Goal: Task Accomplishment & Management: Manage account settings

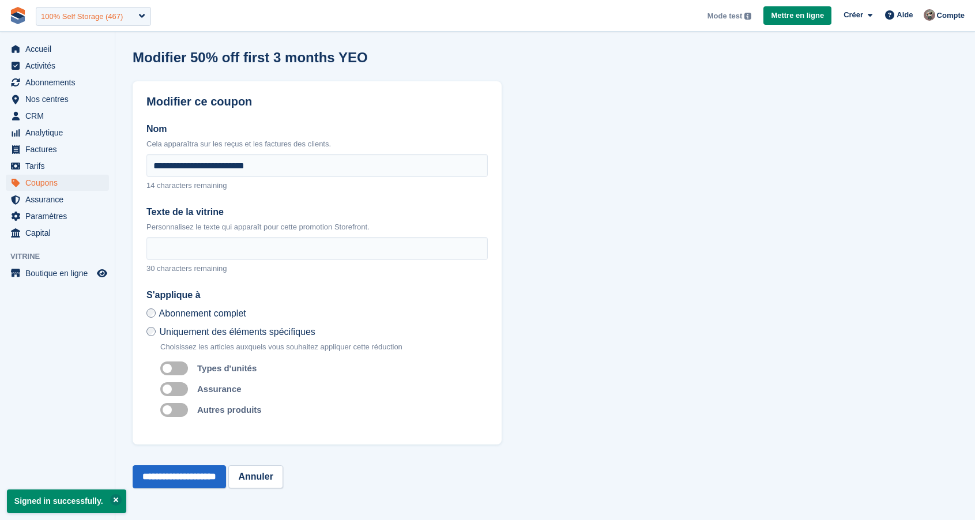
click at [119, 19] on div "100% Self Storage (467)" at bounding box center [82, 17] width 82 height 12
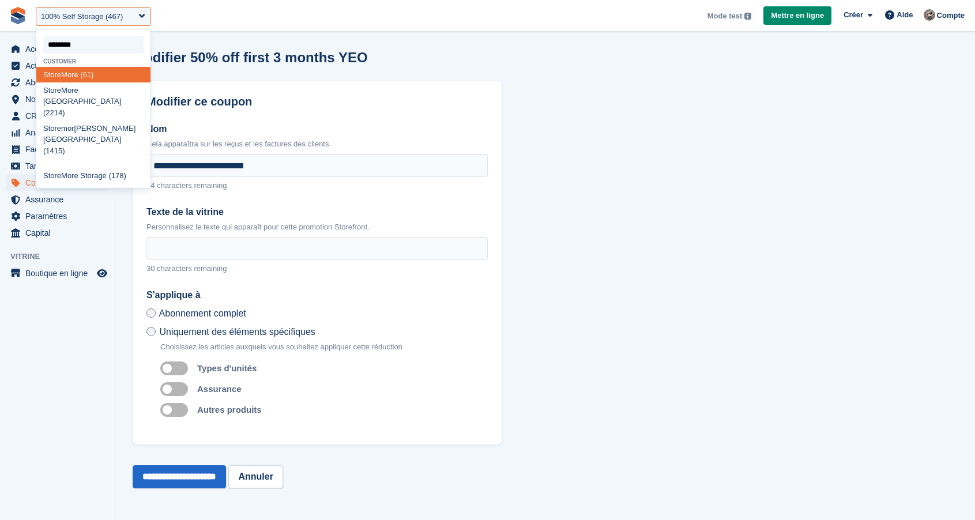
type input "*********"
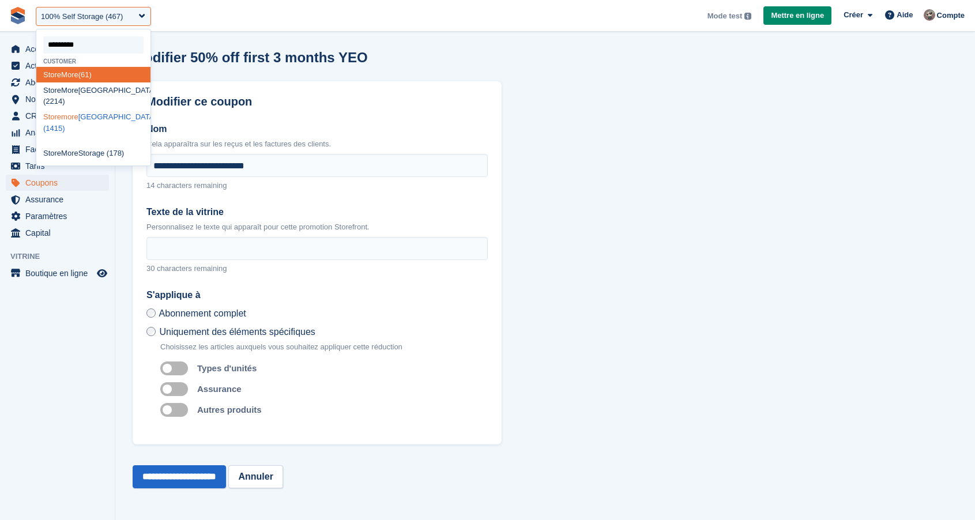
click at [97, 110] on div "Storemore Glasgow (1415)" at bounding box center [93, 123] width 114 height 27
select select "****"
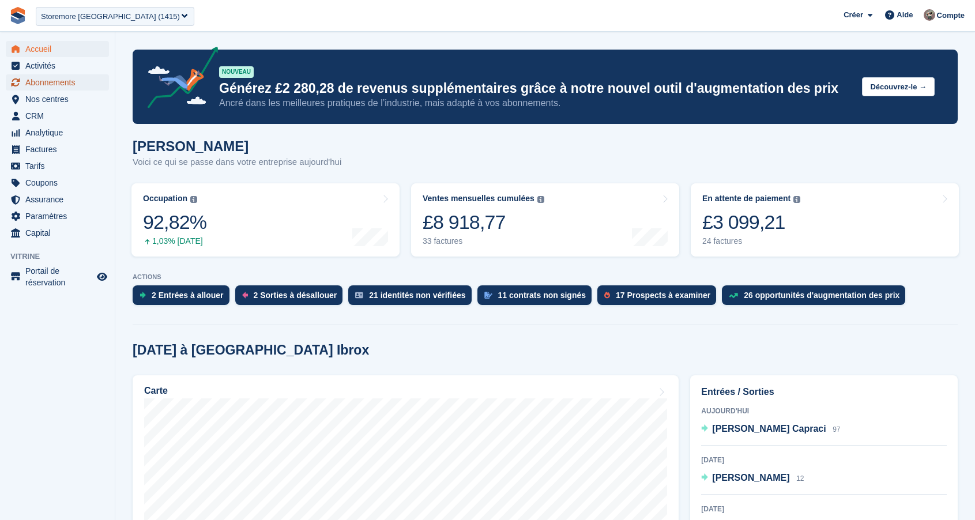
click at [69, 79] on span "Abonnements" at bounding box center [59, 82] width 69 height 16
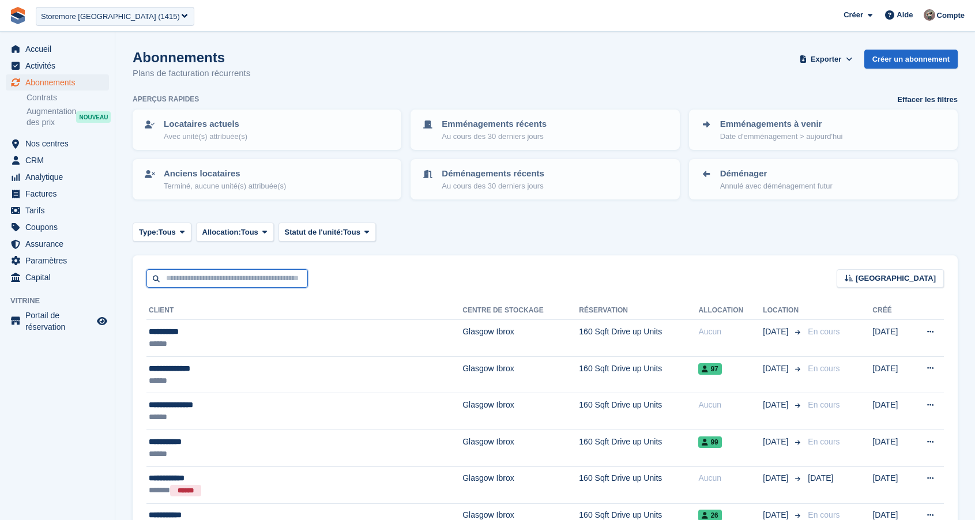
click at [235, 281] on input "text" at bounding box center [226, 278] width 161 height 19
paste input "*****"
type input "*****"
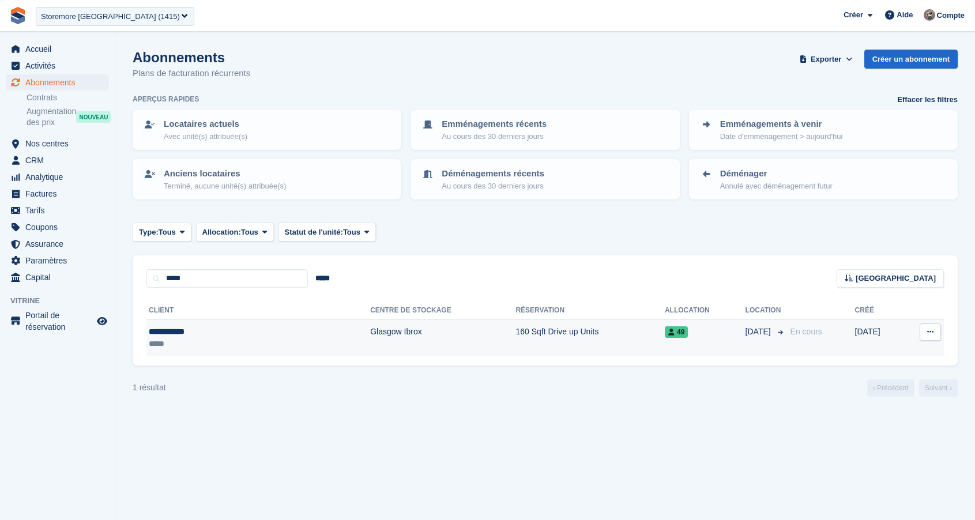
click at [383, 336] on td "Glasgow Ibrox" at bounding box center [442, 338] width 145 height 36
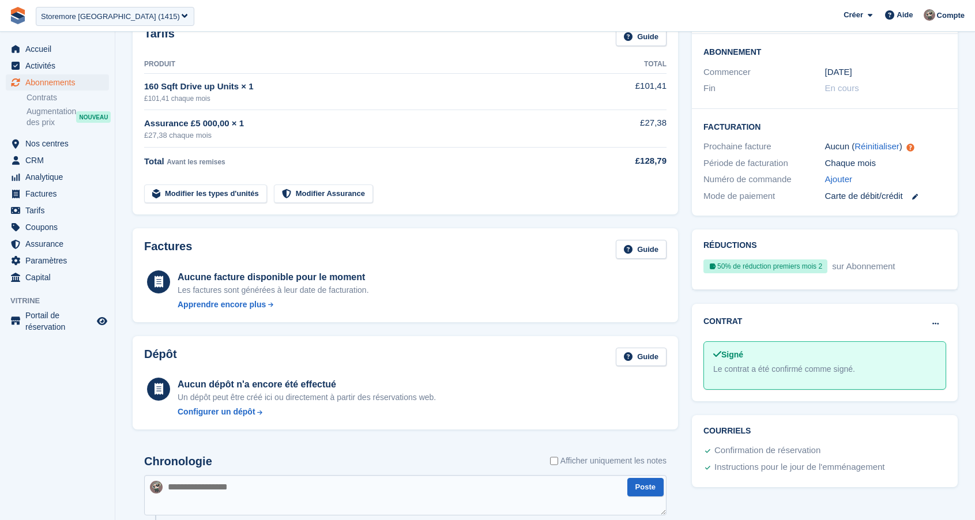
scroll to position [195, 0]
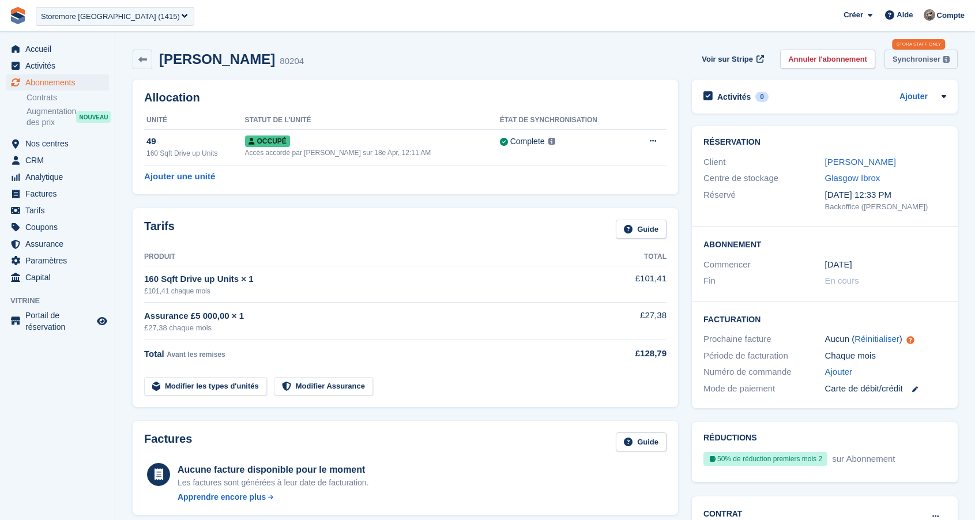
click at [916, 59] on div "Synchroniser" at bounding box center [917, 60] width 48 height 12
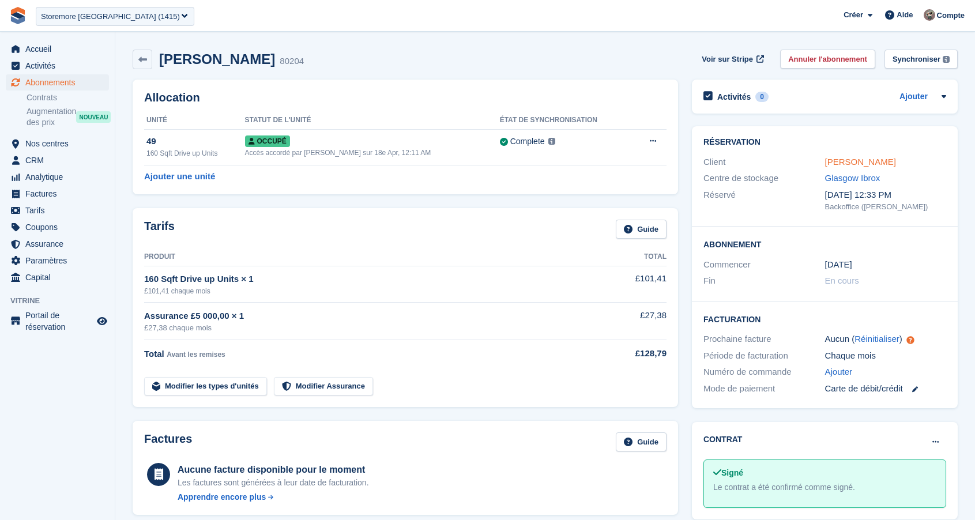
click at [859, 166] on link "[PERSON_NAME]" at bounding box center [860, 162] width 71 height 10
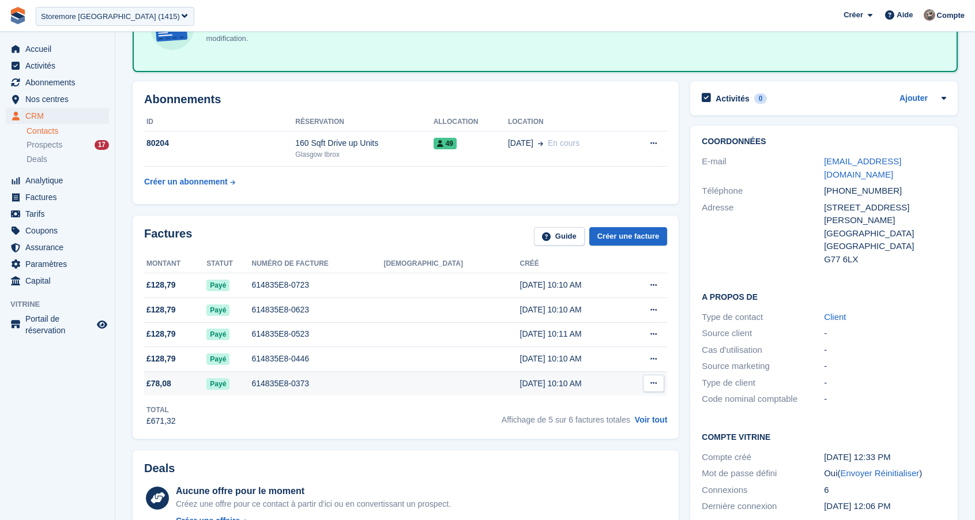
scroll to position [127, 0]
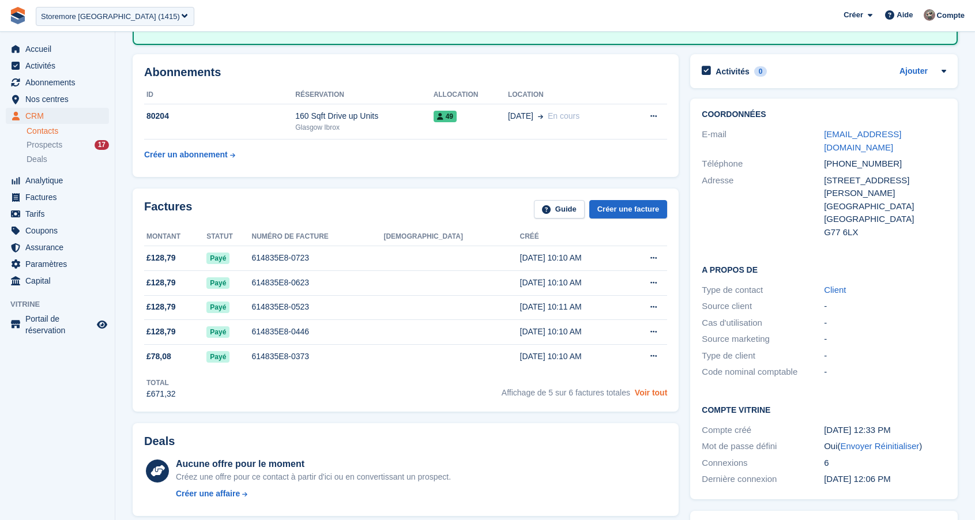
click at [659, 394] on link "Voir tout" at bounding box center [651, 392] width 33 height 9
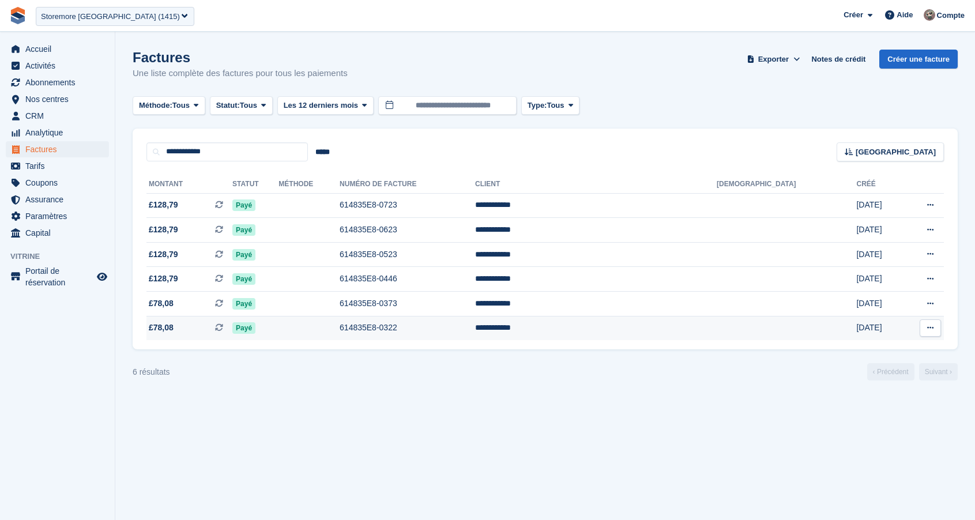
click at [931, 334] on button at bounding box center [930, 327] width 21 height 17
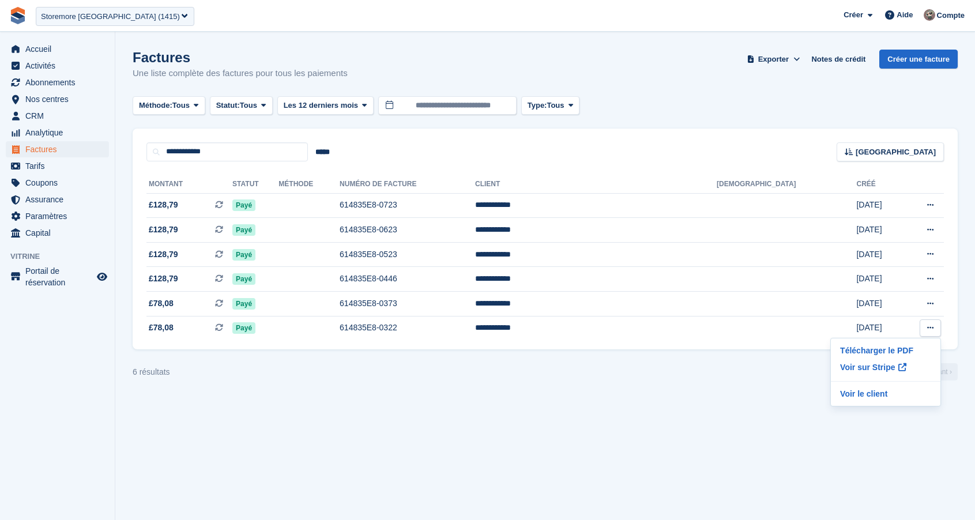
click at [618, 412] on section "Factures Une liste complète des factures pour tous les paiements Exporter Expor…" at bounding box center [545, 260] width 860 height 520
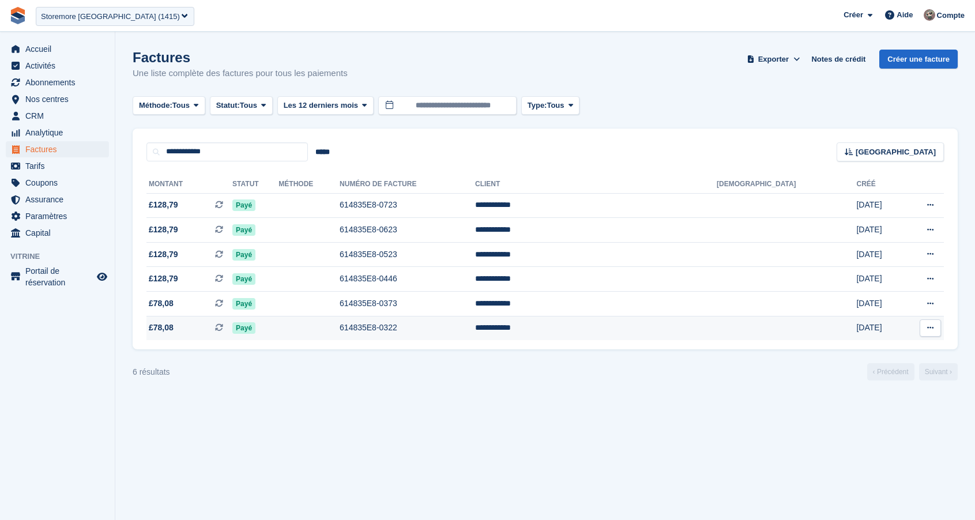
click at [670, 336] on td "**********" at bounding box center [596, 328] width 242 height 24
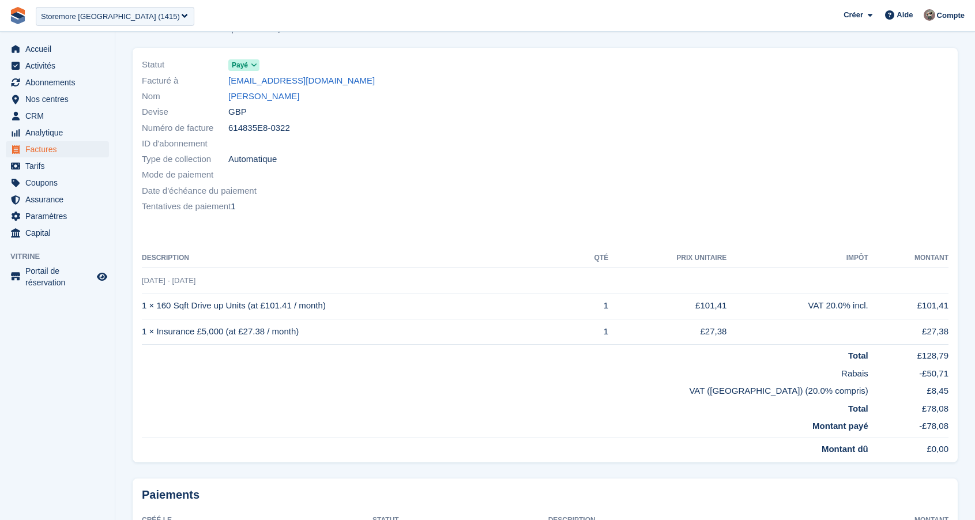
scroll to position [73, 0]
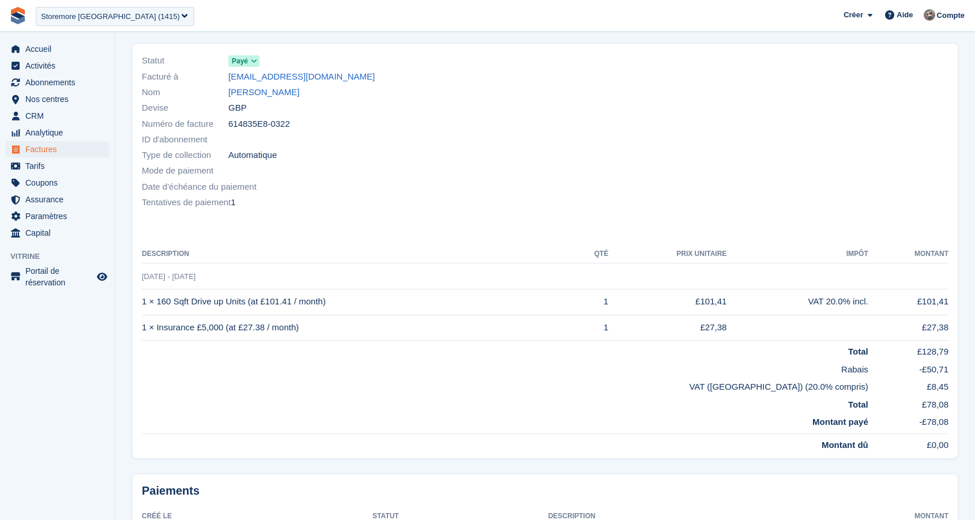
click at [938, 371] on td "-£50,71" at bounding box center [908, 368] width 80 height 18
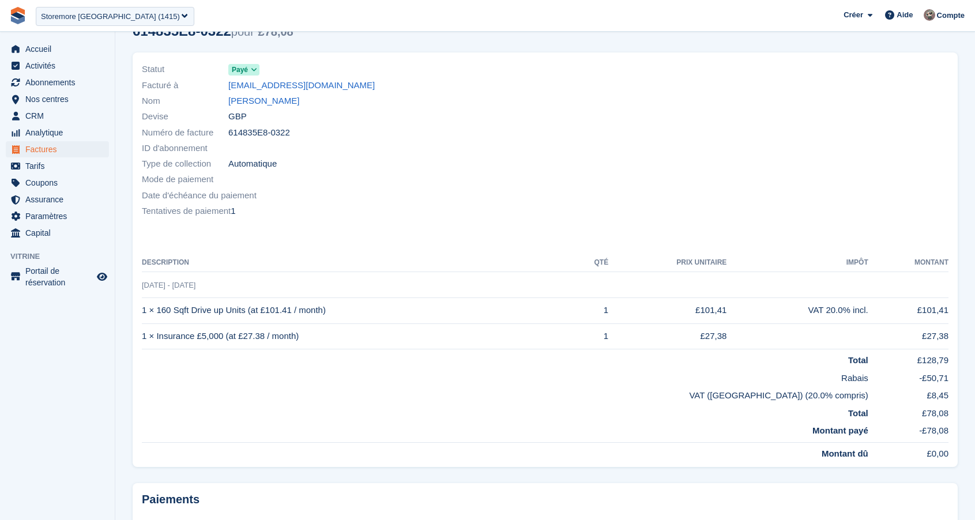
scroll to position [0, 0]
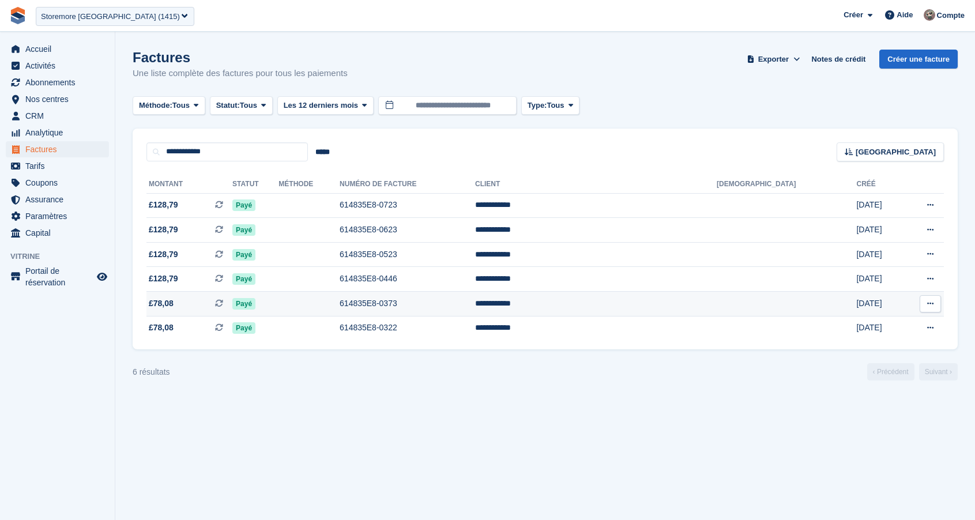
click at [279, 304] on td "Payé" at bounding box center [255, 304] width 46 height 25
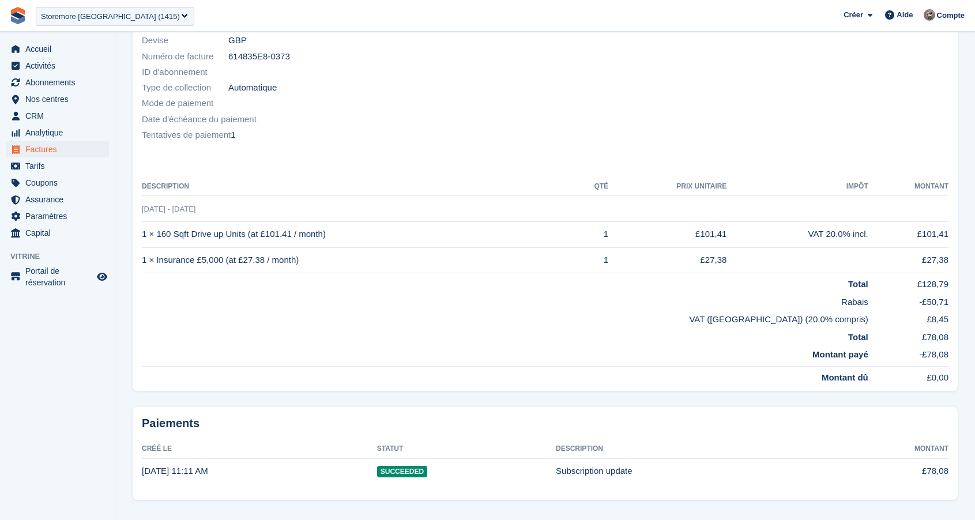
scroll to position [142, 0]
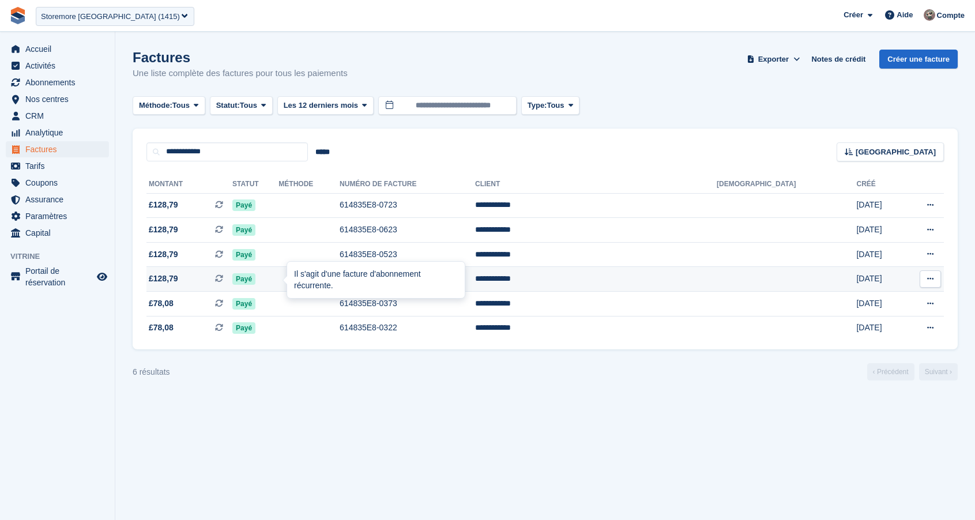
click at [223, 283] on icon at bounding box center [219, 278] width 8 height 8
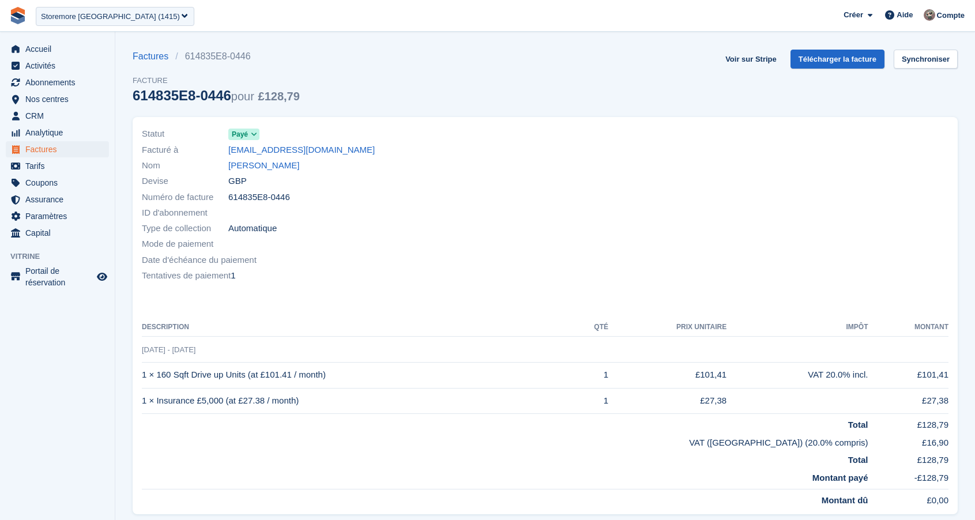
click at [823, 438] on td "VAT (UK) (20.0% compris)" at bounding box center [505, 441] width 727 height 18
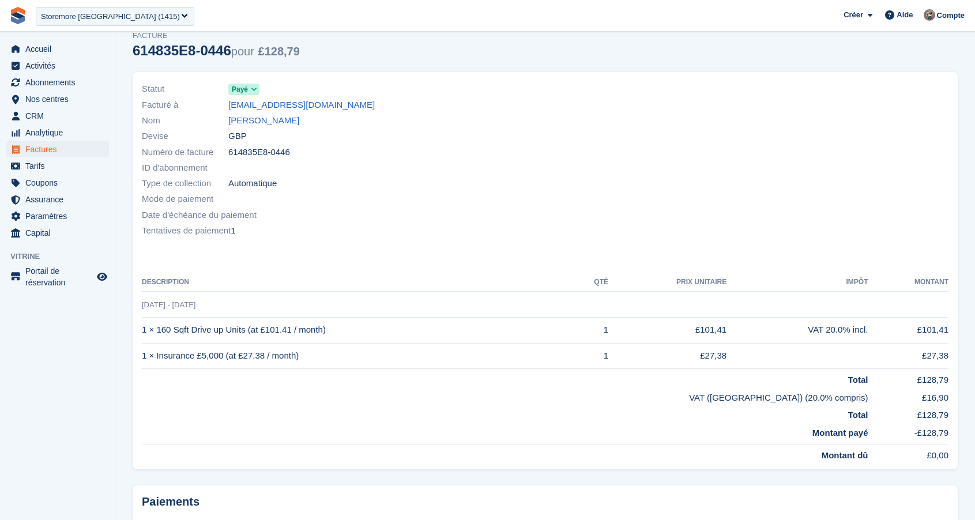
scroll to position [48, 0]
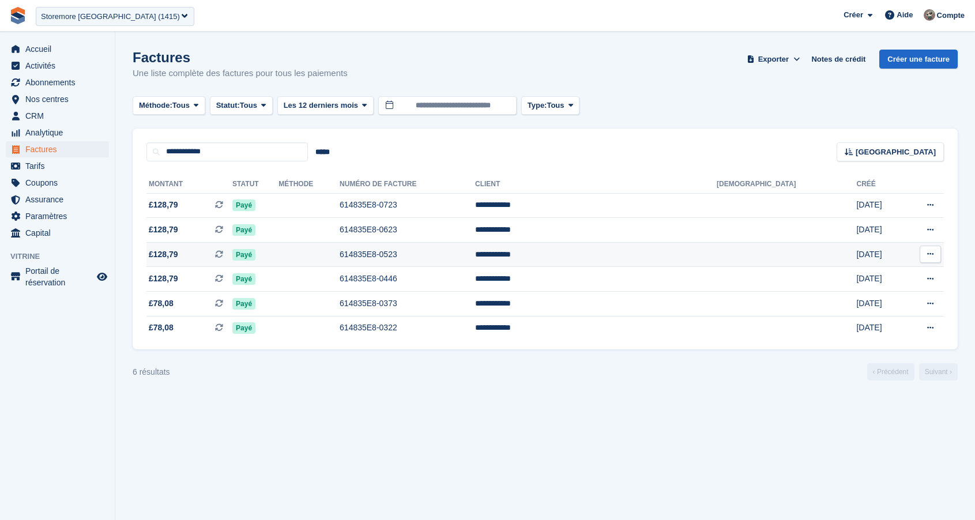
click at [340, 261] on td at bounding box center [309, 254] width 61 height 25
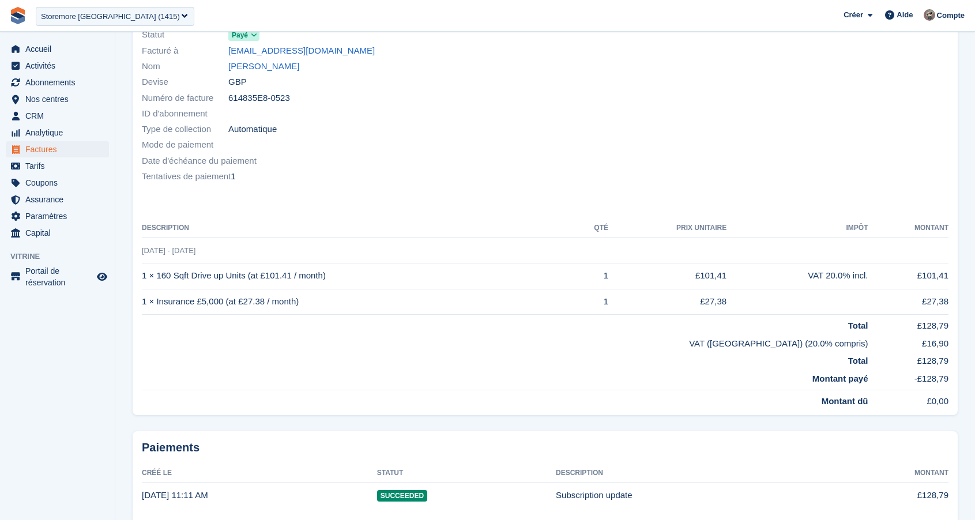
scroll to position [100, 0]
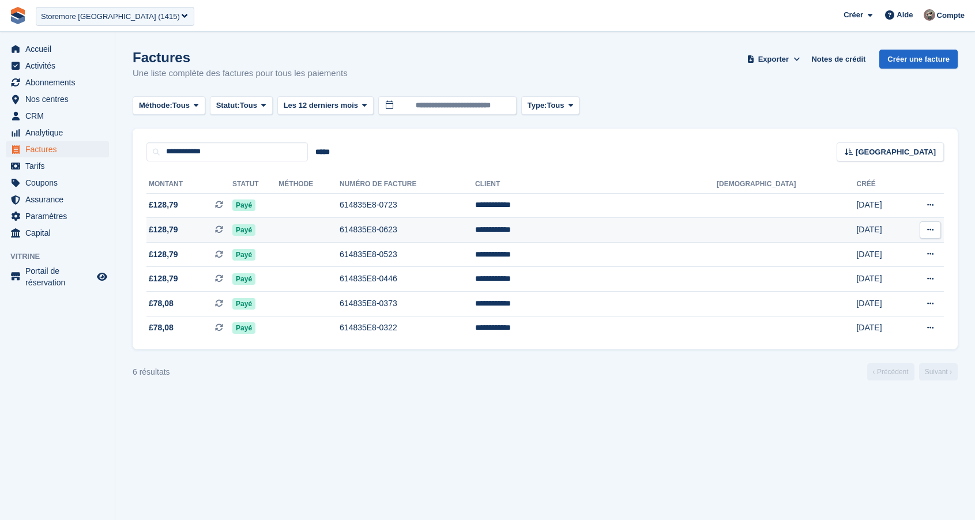
click at [340, 230] on td at bounding box center [309, 230] width 61 height 25
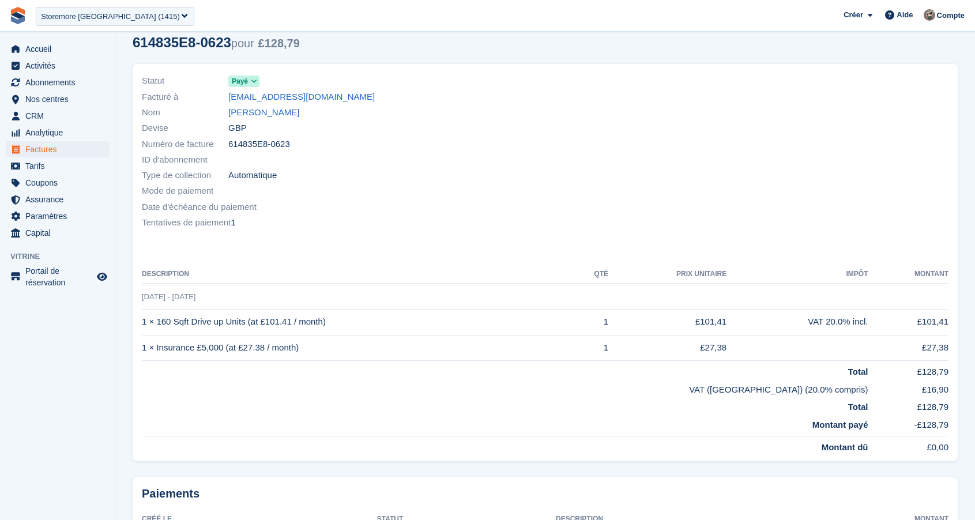
scroll to position [57, 0]
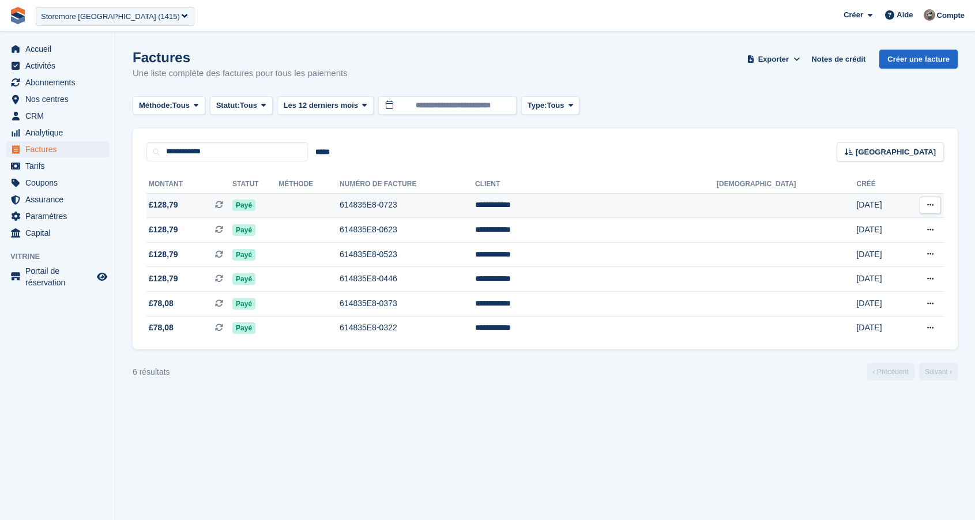
click at [340, 209] on td at bounding box center [309, 205] width 61 height 25
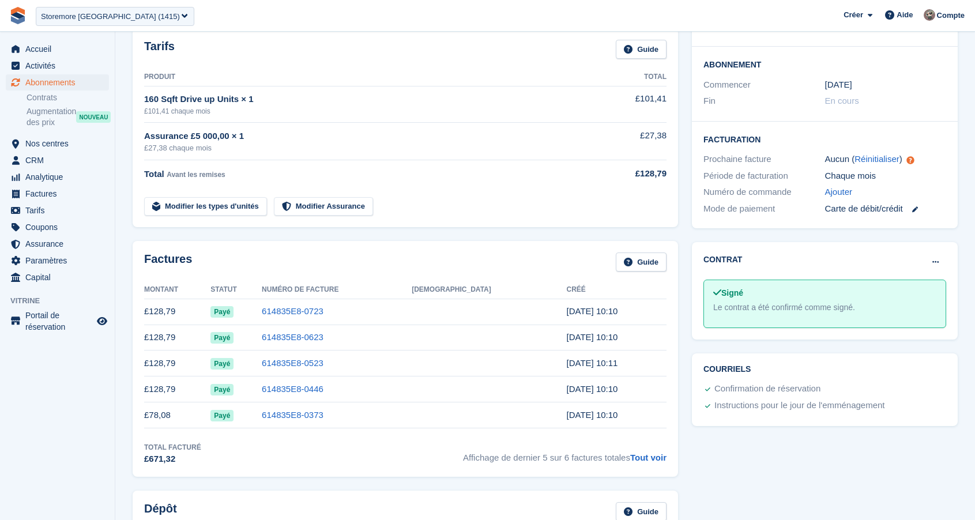
scroll to position [186, 0]
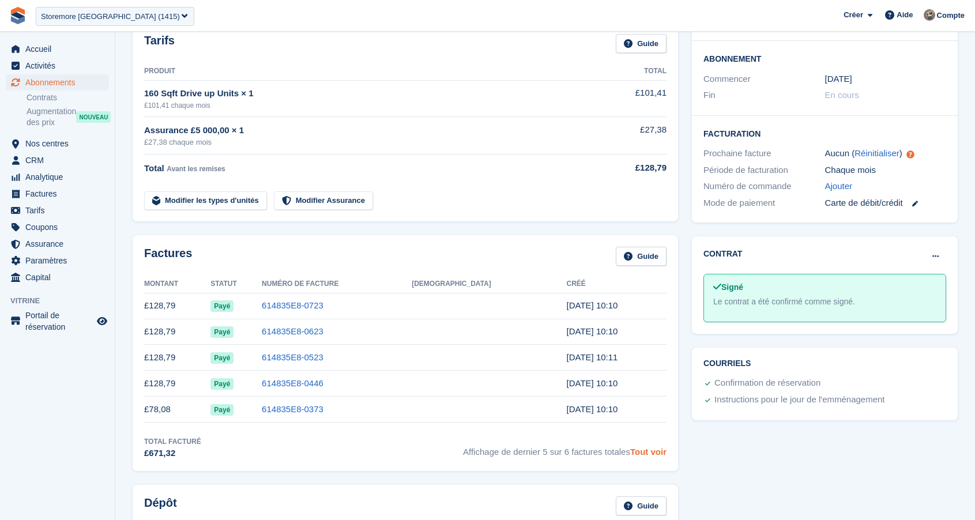
click at [649, 453] on link "Tout voir" at bounding box center [648, 452] width 36 height 10
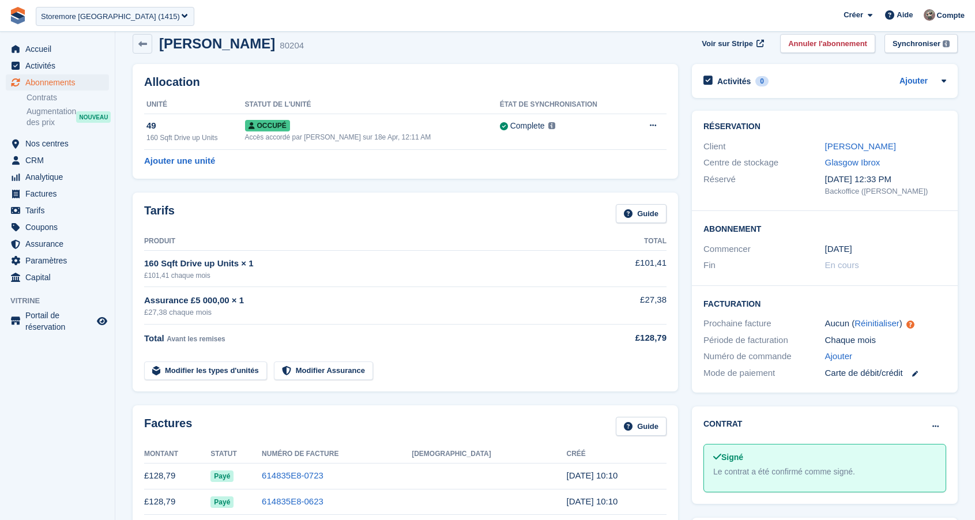
scroll to position [19, 0]
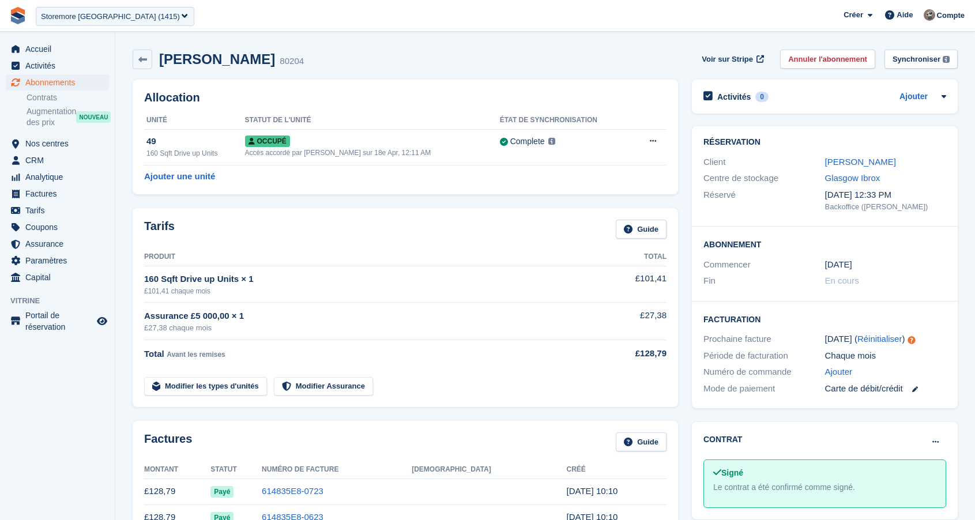
click at [57, 120] on span "Augmentation des prix" at bounding box center [52, 117] width 50 height 22
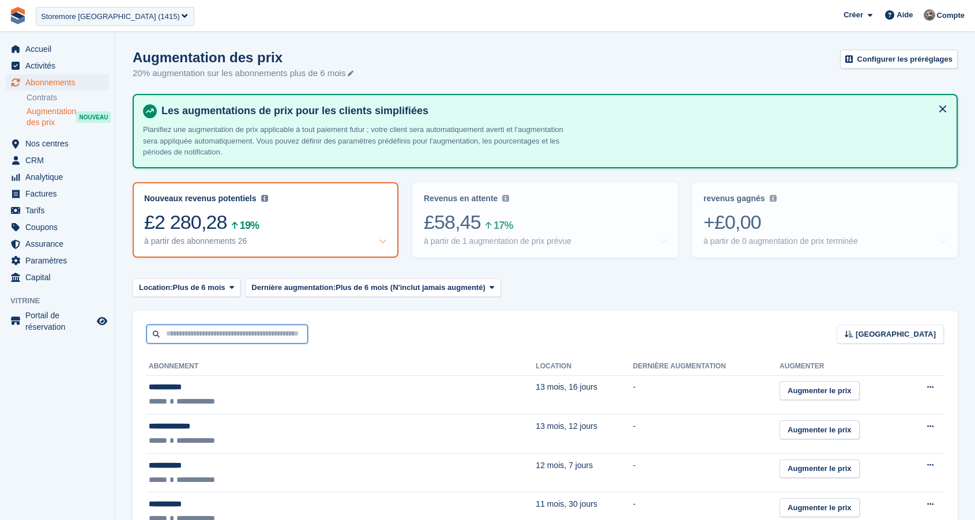
click at [231, 334] on input "text" at bounding box center [226, 334] width 161 height 19
type input "*****"
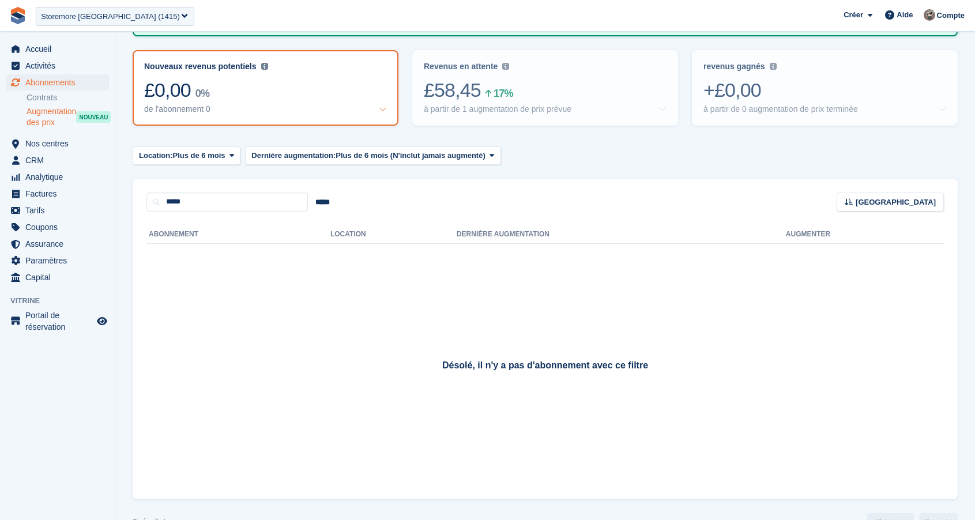
scroll to position [134, 0]
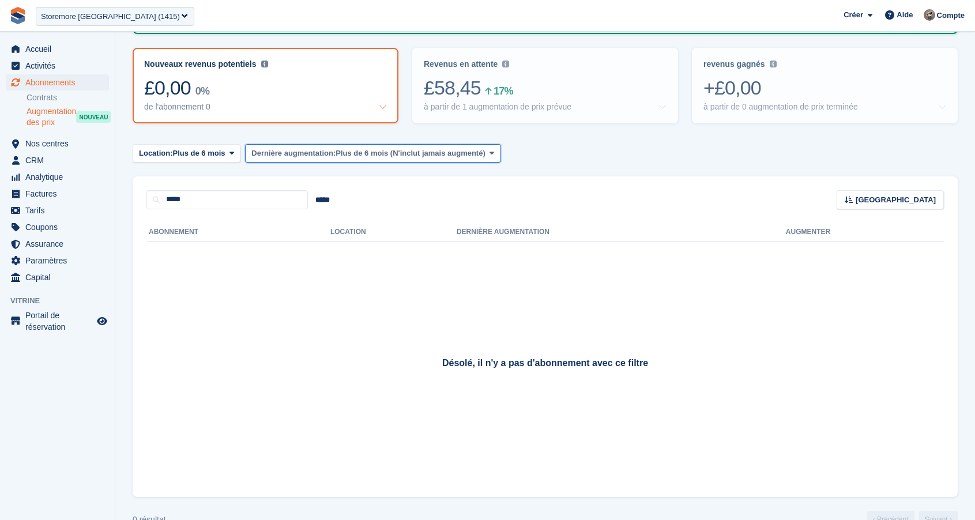
click at [336, 154] on span "Dernière augmentation:" at bounding box center [293, 154] width 84 height 12
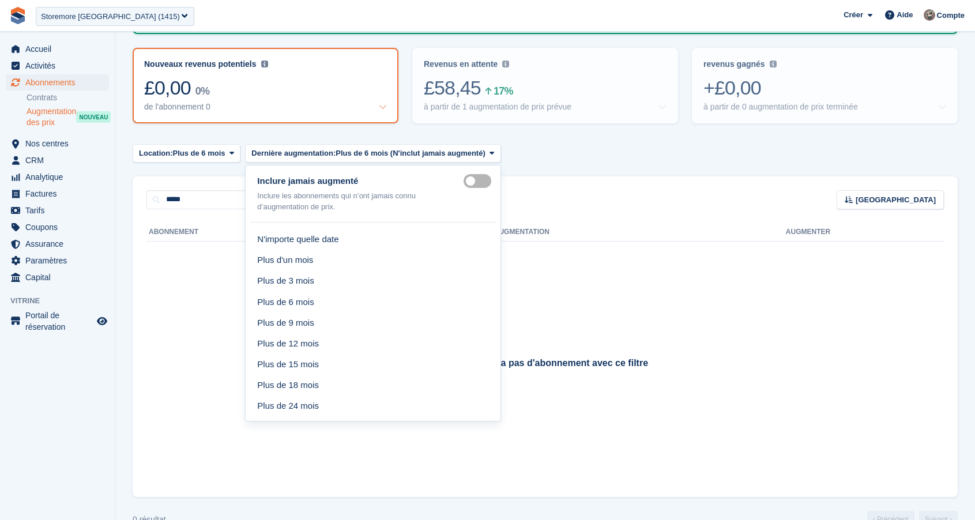
click at [490, 182] on label "Include never" at bounding box center [480, 182] width 32 height 2
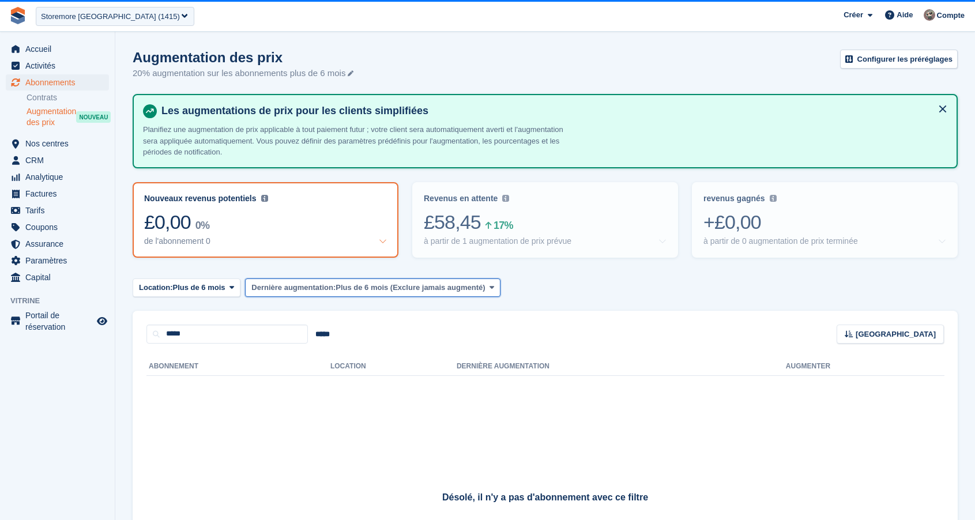
click at [454, 281] on button "Dernière augmentation: Plus de 6 mois (Exclure jamais augmenté)" at bounding box center [372, 288] width 255 height 19
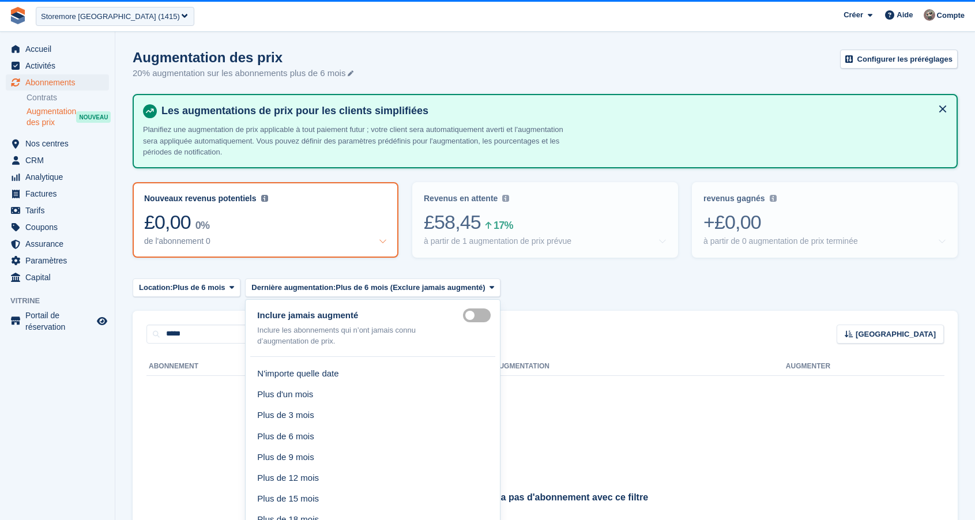
click at [487, 315] on label "Include never" at bounding box center [479, 316] width 32 height 2
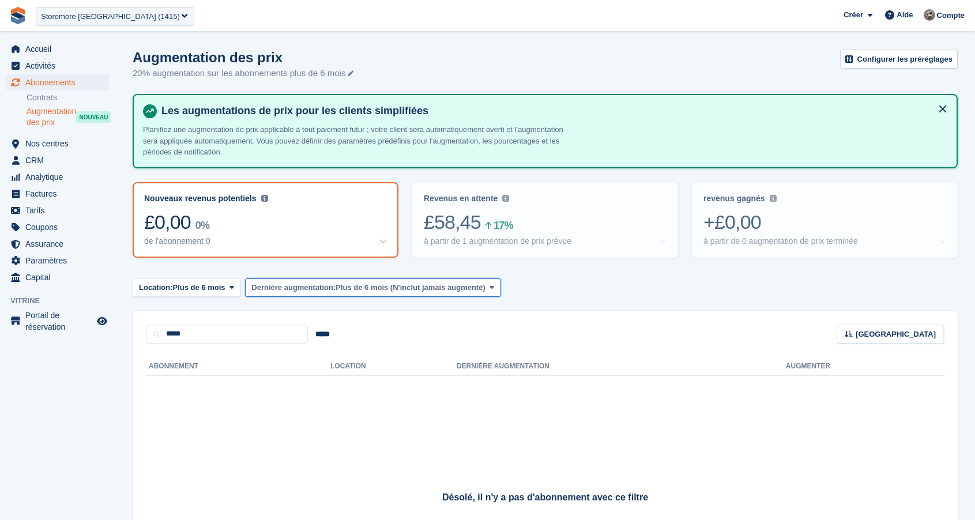
click at [475, 290] on span "Plus de 6 mois (N'inclut jamais augmenté)" at bounding box center [411, 288] width 150 height 12
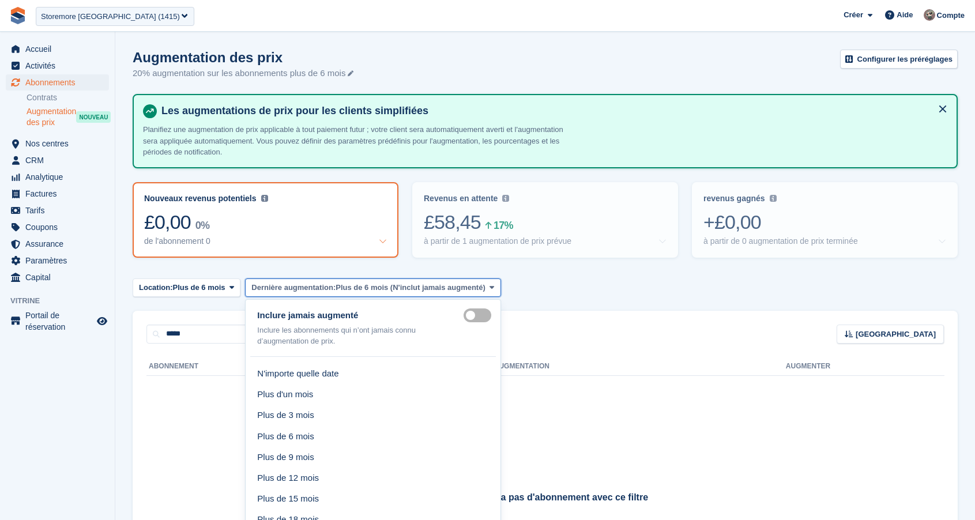
scroll to position [44, 0]
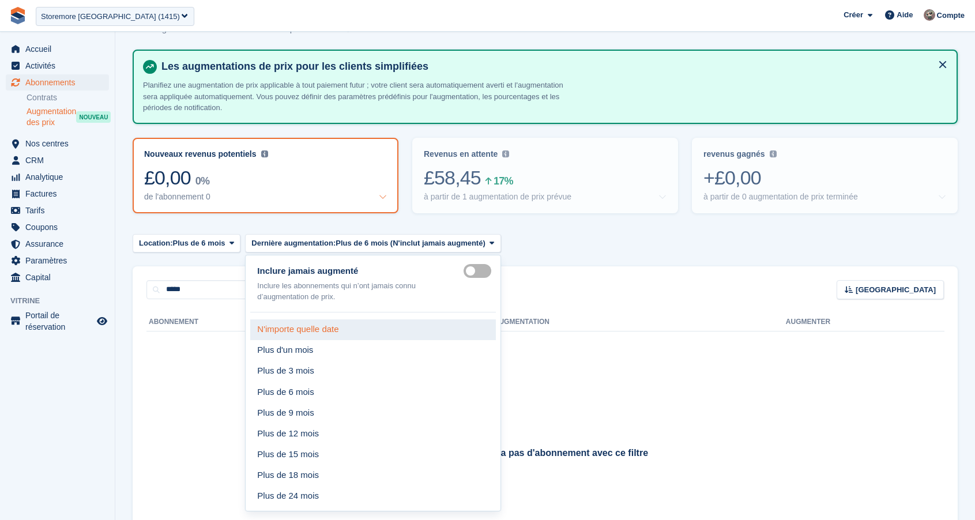
click at [328, 335] on link "N'importe quelle date" at bounding box center [372, 329] width 245 height 21
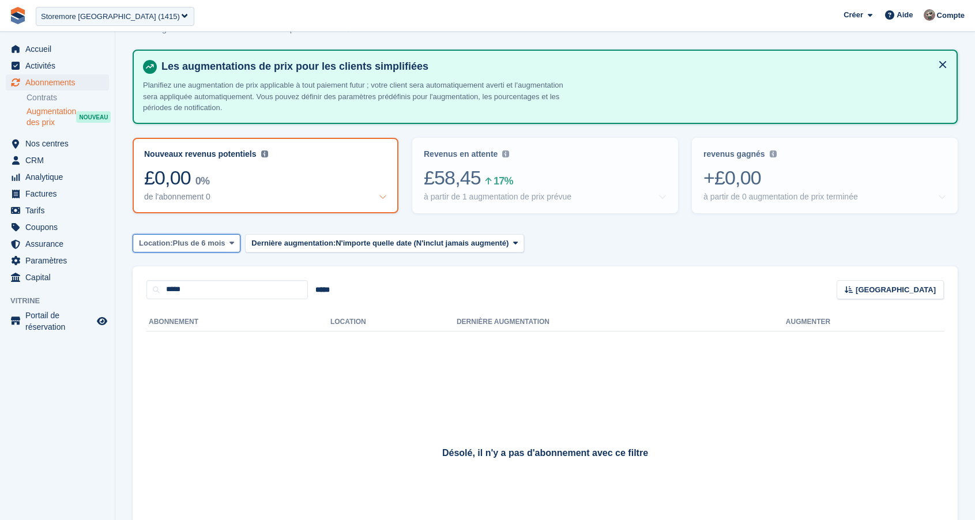
click at [213, 250] on button "Location: Plus de 6 mois" at bounding box center [187, 243] width 108 height 19
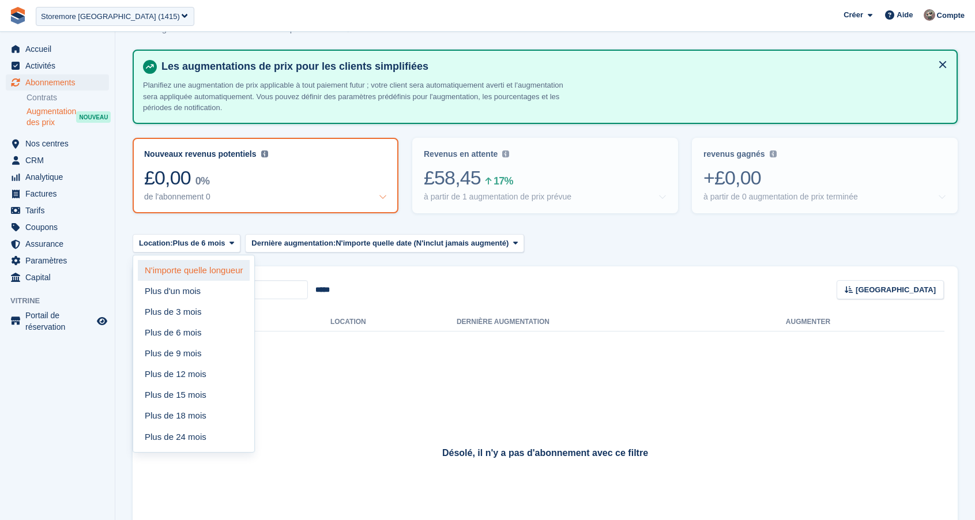
click at [213, 264] on link "N'importe quelle longueur" at bounding box center [194, 270] width 112 height 21
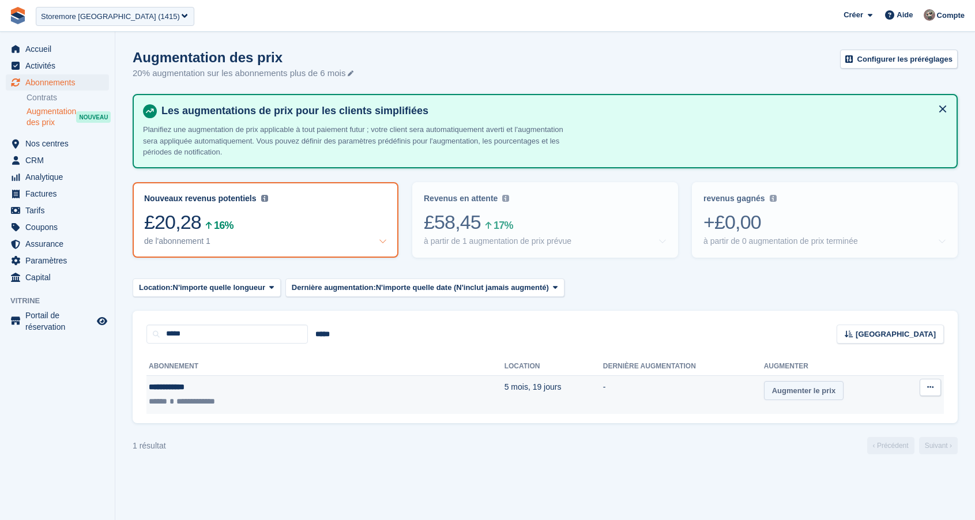
click at [764, 392] on link "Augmenter le prix" at bounding box center [804, 390] width 80 height 19
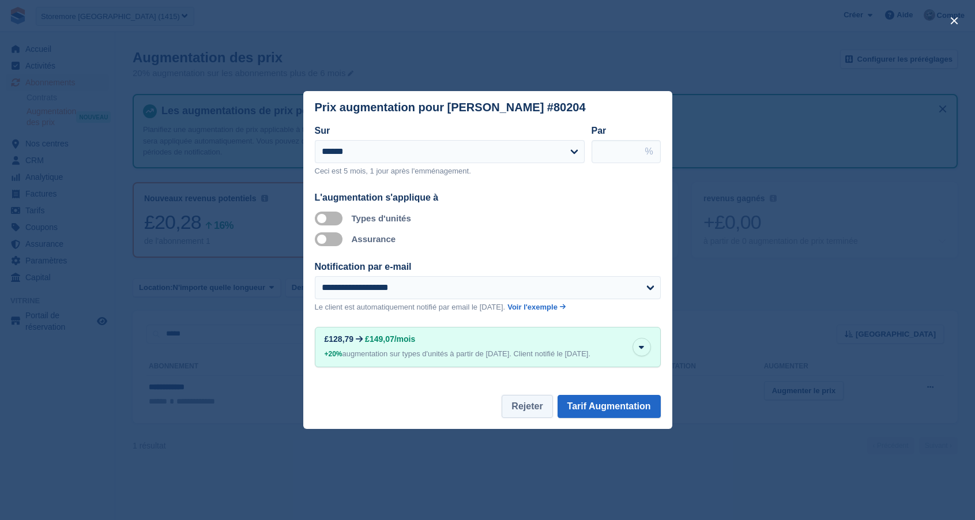
click at [524, 418] on button "Rejeter" at bounding box center [527, 406] width 51 height 23
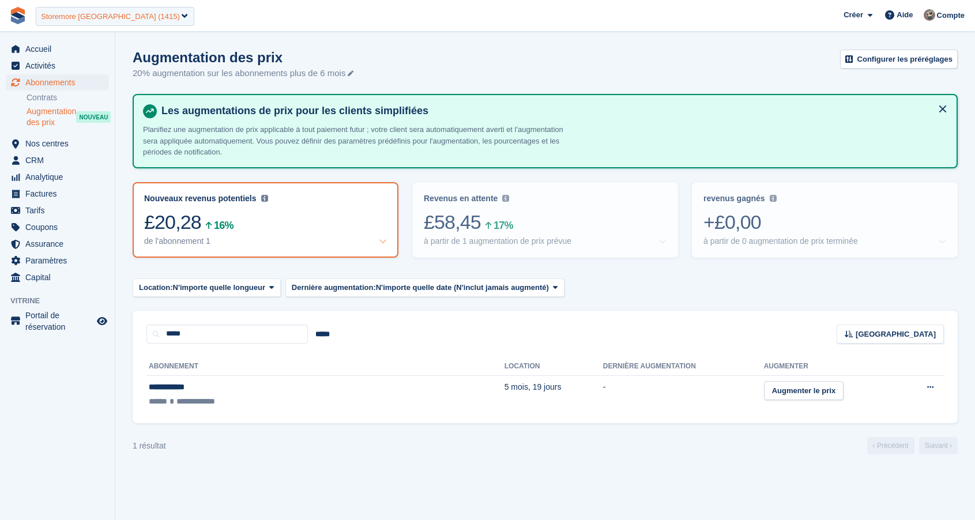
click at [114, 18] on div "Storemore Glasgow (1415)" at bounding box center [110, 17] width 139 height 12
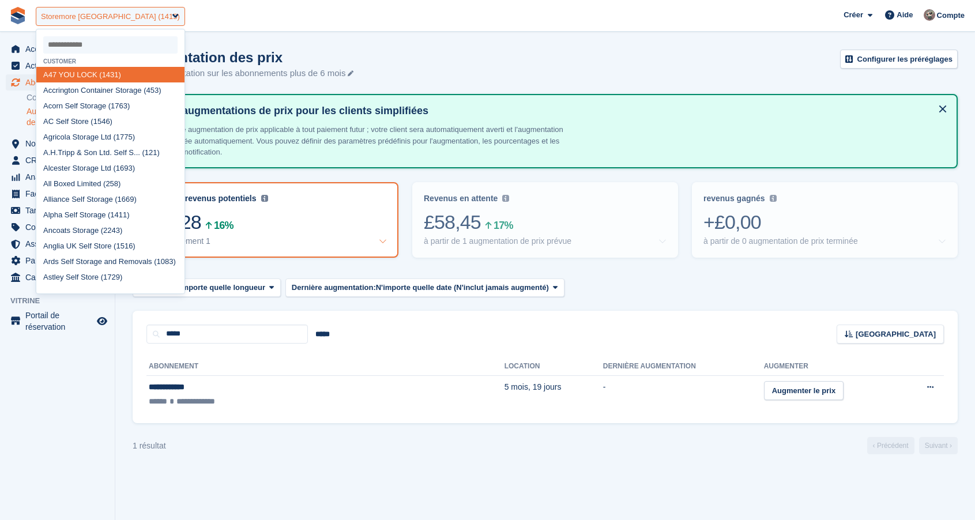
type input "*"
select select
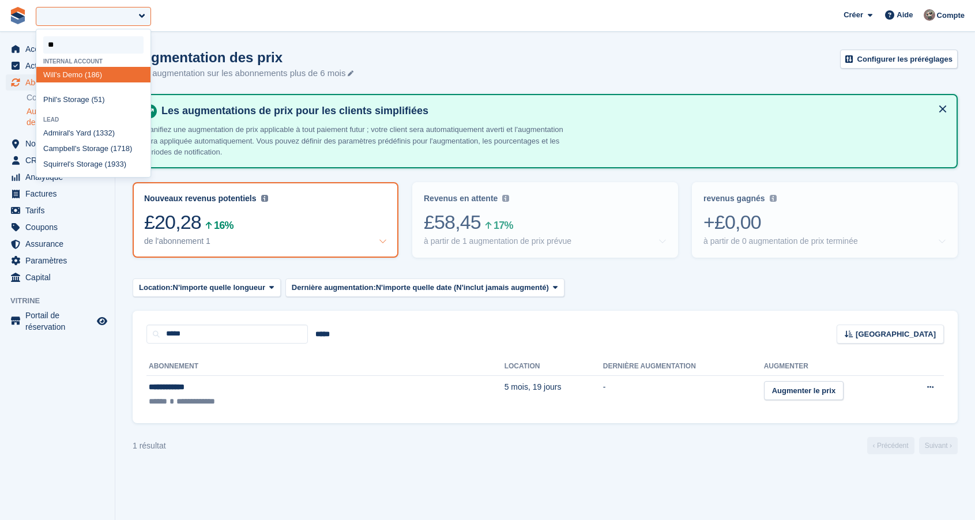
type input "*"
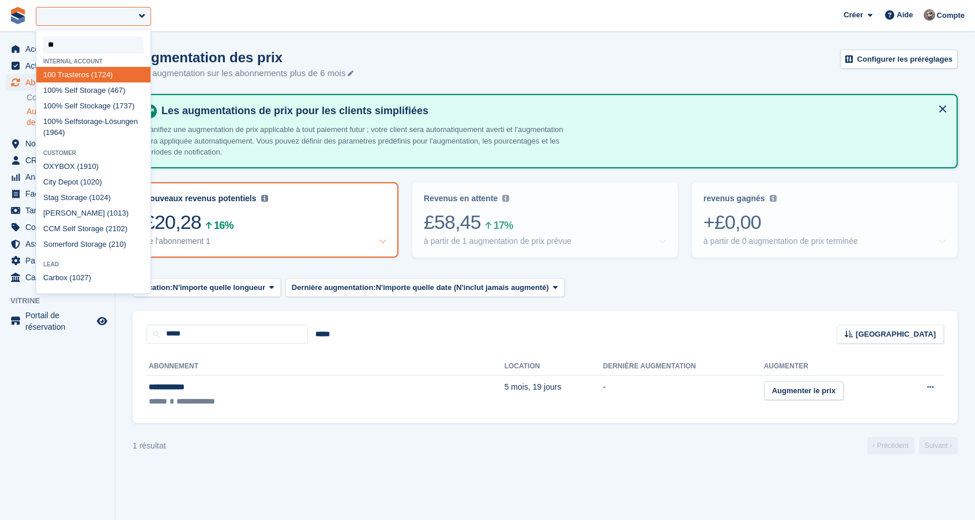
type input "***"
click at [84, 111] on div "100 % Self Stockage (1737)" at bounding box center [93, 106] width 114 height 16
select select "****"
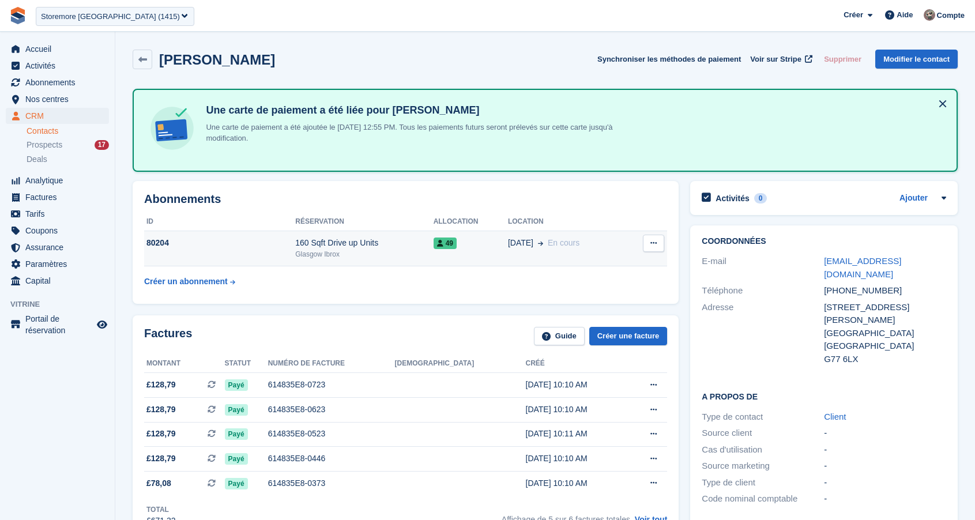
click at [219, 251] on td "80204" at bounding box center [219, 248] width 151 height 35
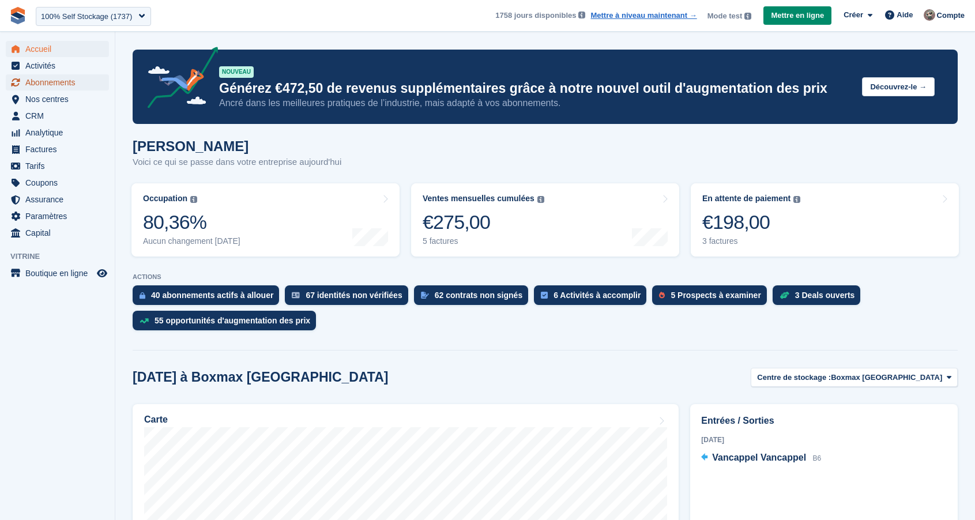
click at [63, 84] on span "Abonnements" at bounding box center [59, 82] width 69 height 16
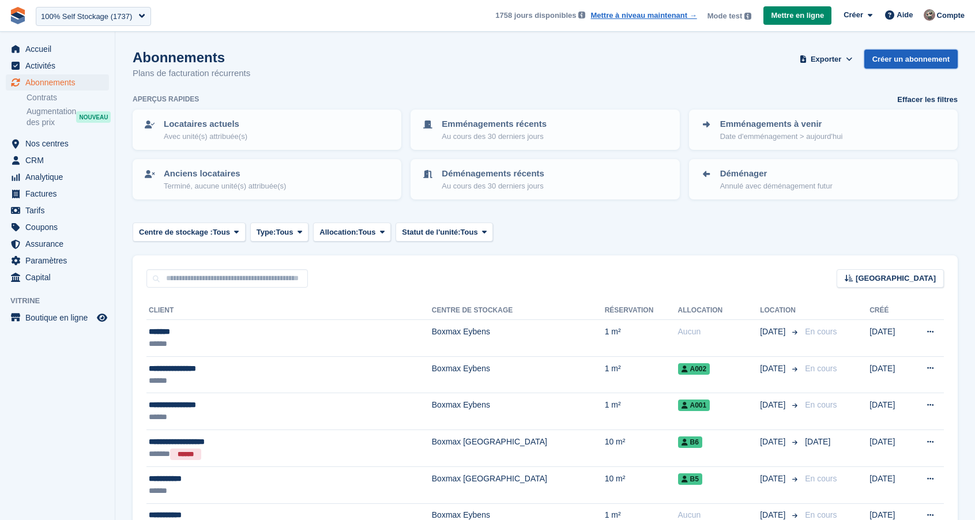
click at [909, 62] on link "Créer un abonnement" at bounding box center [910, 59] width 93 height 19
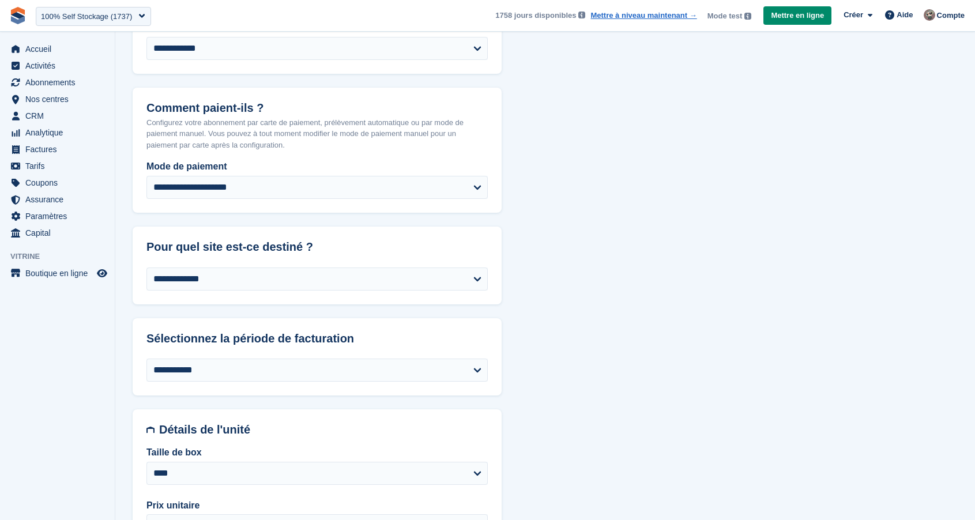
scroll to position [213, 0]
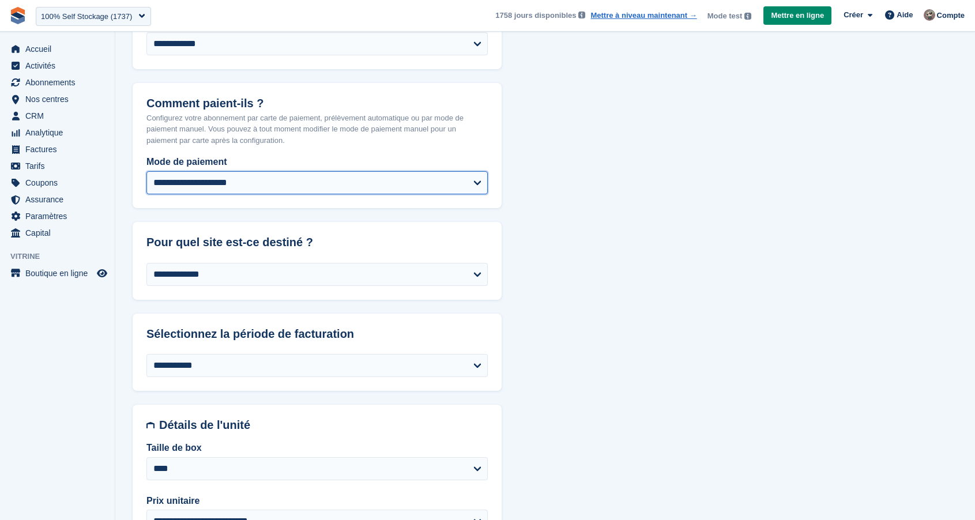
click at [338, 183] on select "**********" at bounding box center [316, 182] width 341 height 23
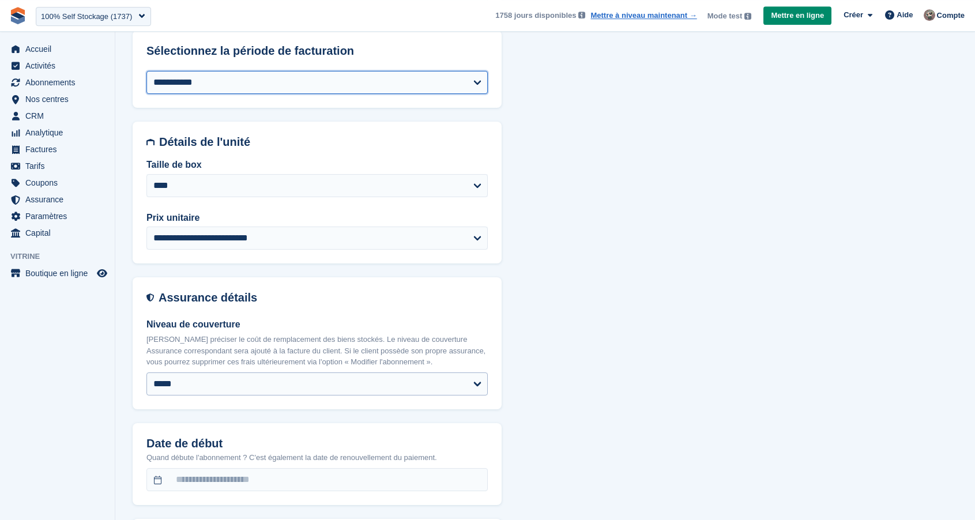
scroll to position [495, 0]
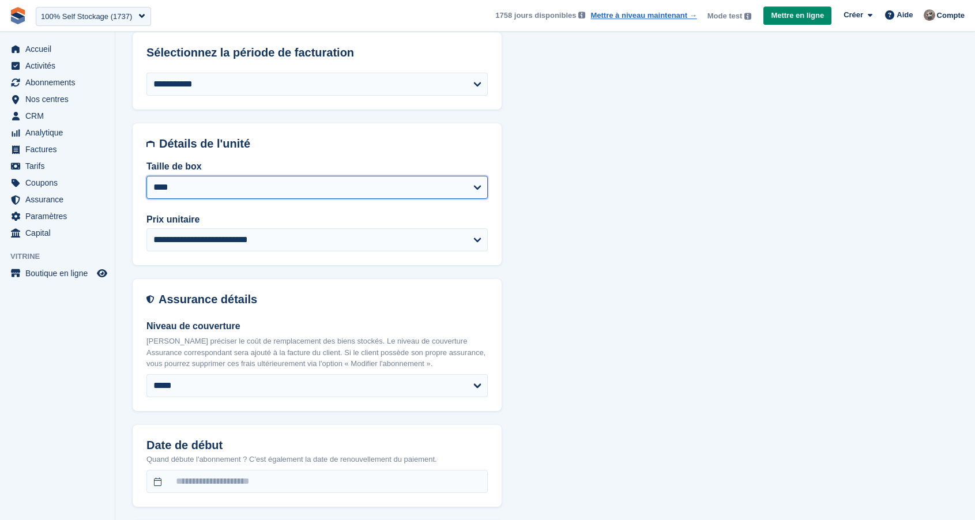
click option "****" at bounding box center [0, 0] width 0 height 0
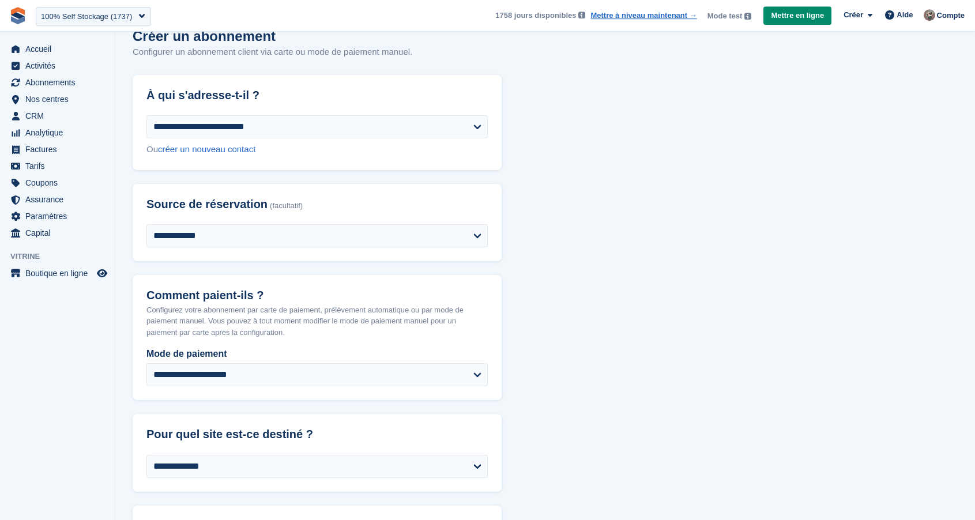
scroll to position [0, 0]
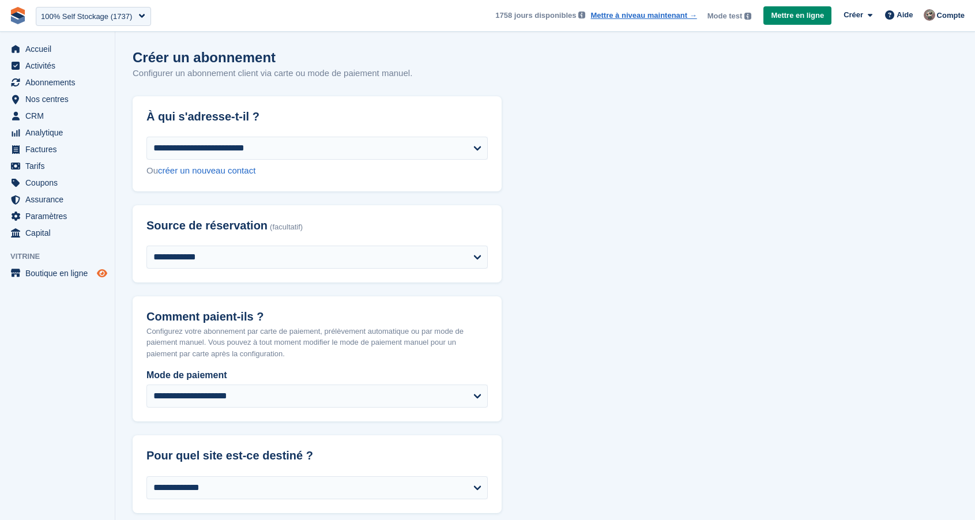
click at [102, 274] on icon "Boutique d'aperçu" at bounding box center [102, 273] width 10 height 9
click at [58, 87] on span "Abonnements" at bounding box center [59, 82] width 69 height 16
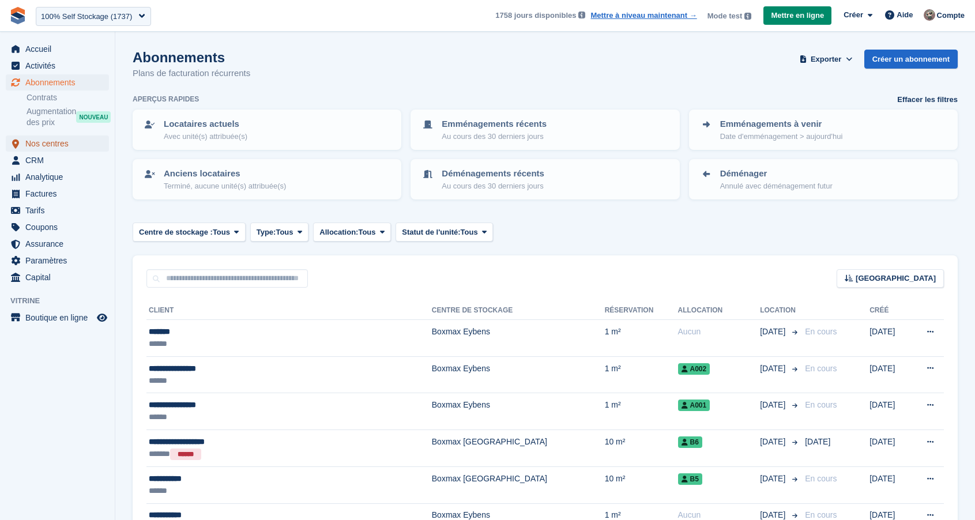
click at [54, 141] on span "Nos centres" at bounding box center [59, 144] width 69 height 16
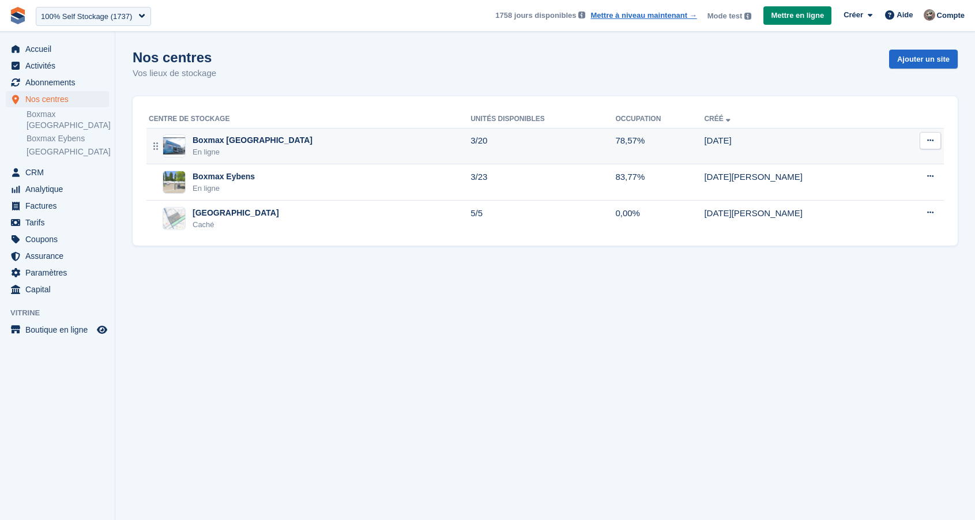
click at [240, 137] on div "Boxmax [GEOGRAPHIC_DATA]" at bounding box center [253, 140] width 120 height 12
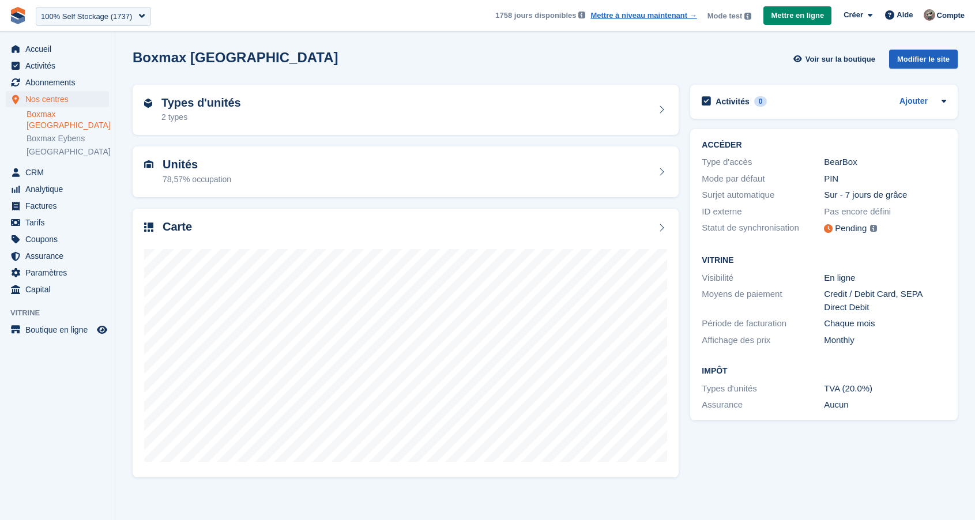
click at [933, 52] on div "Modifier le site" at bounding box center [923, 59] width 69 height 19
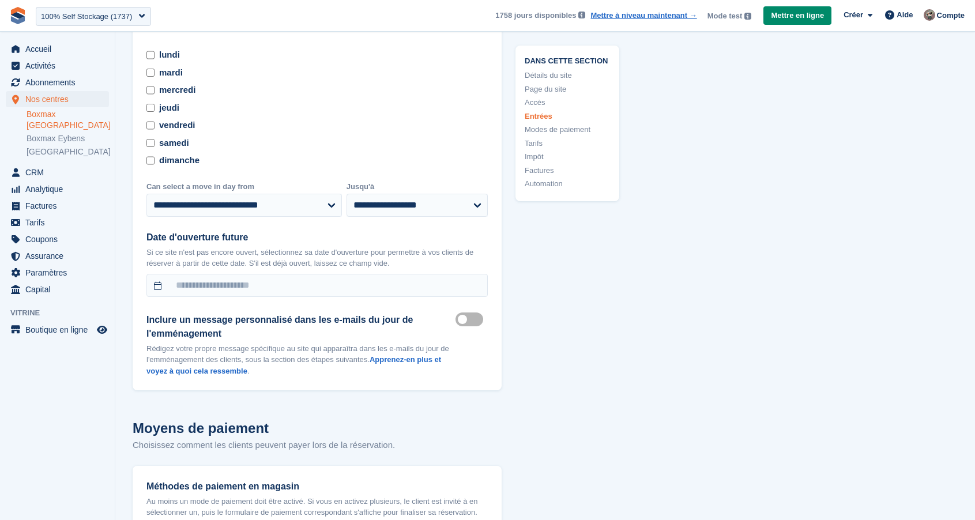
scroll to position [3762, 0]
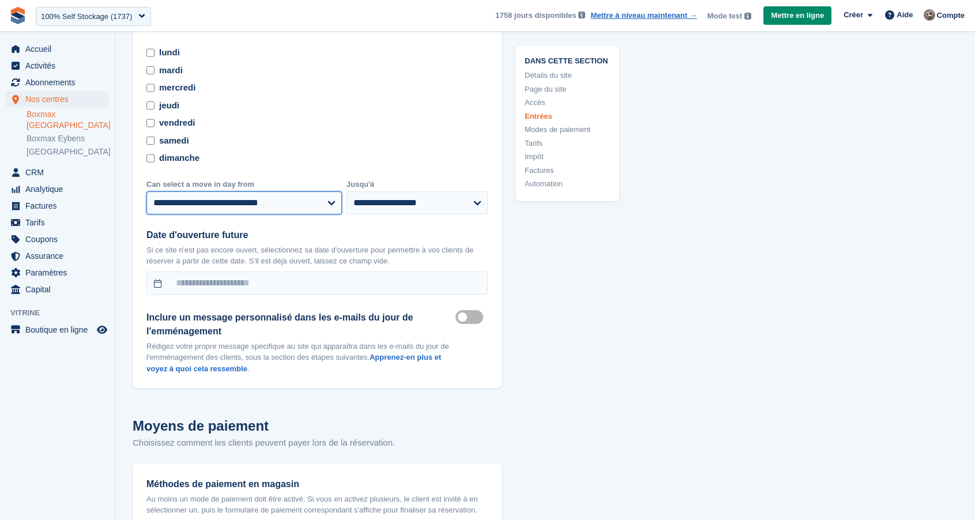
click at [274, 215] on select "**********" at bounding box center [243, 202] width 195 height 23
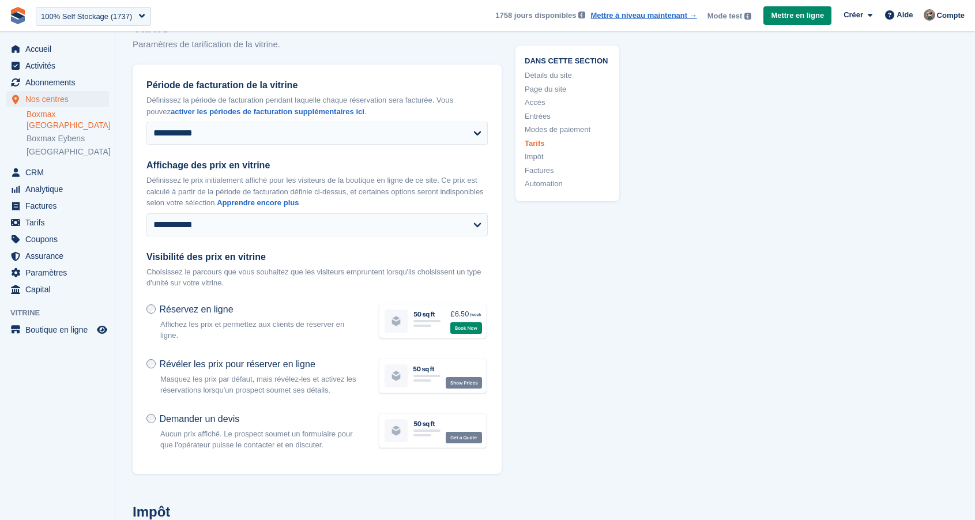
scroll to position [4574, 0]
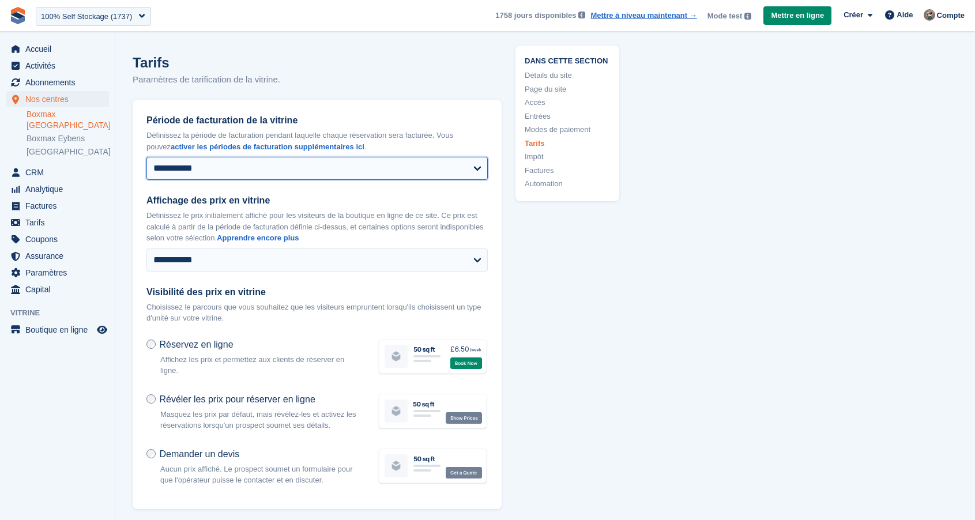
click at [266, 180] on select "**********" at bounding box center [316, 168] width 341 height 23
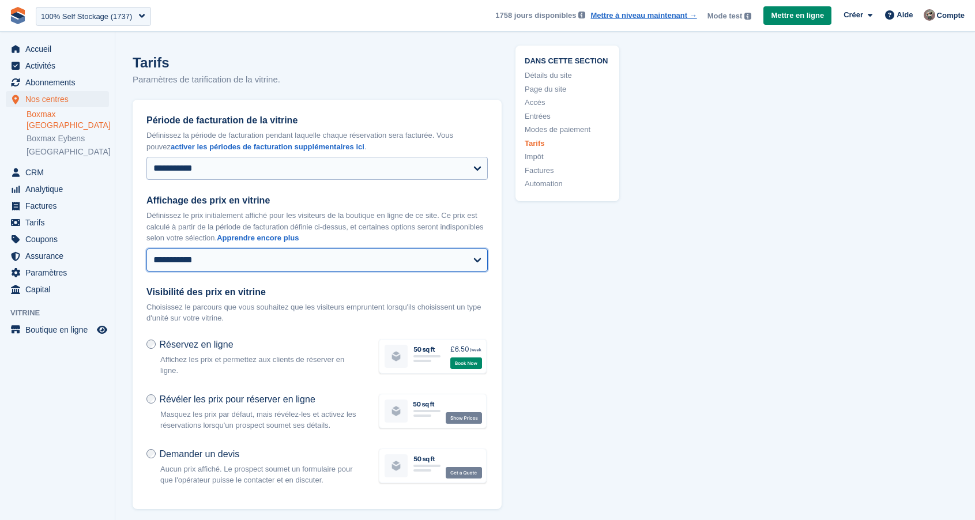
click at [146, 249] on select "**********" at bounding box center [316, 260] width 341 height 23
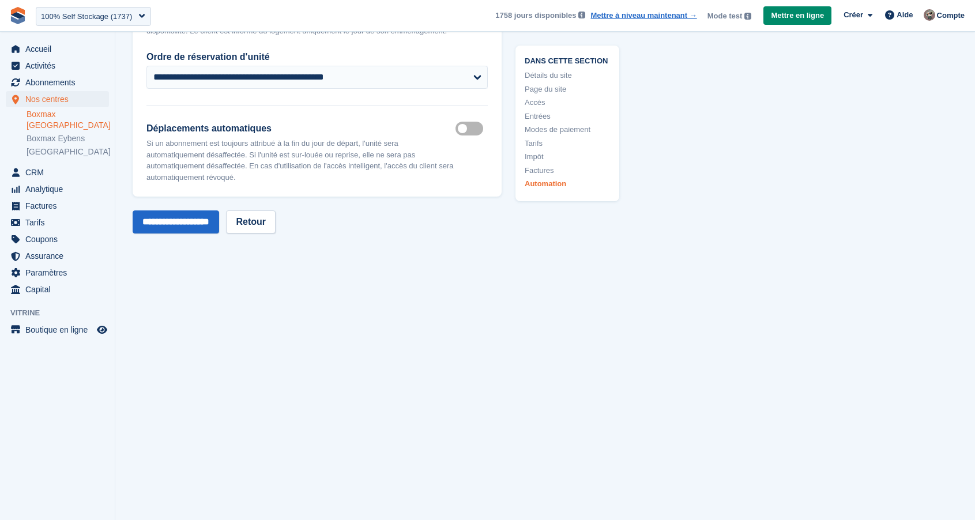
scroll to position [5668, 0]
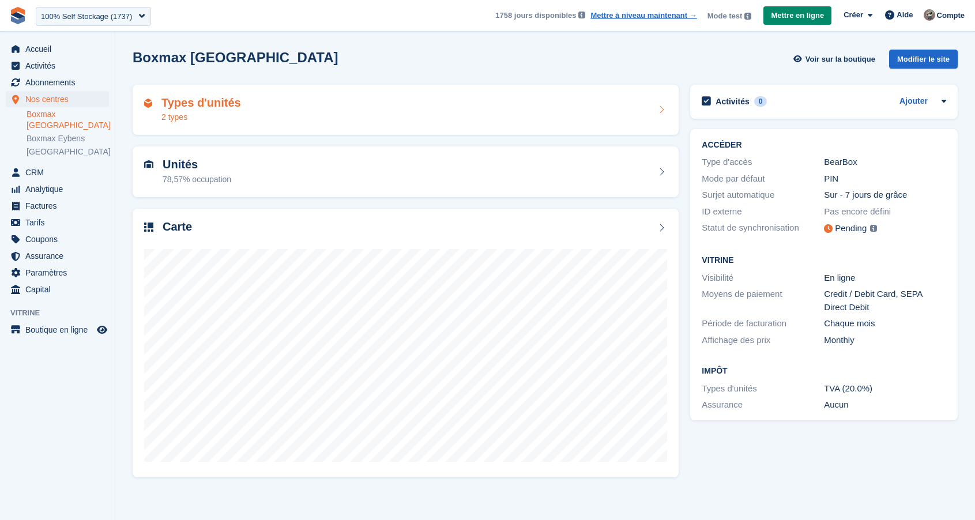
click at [337, 111] on div "Types d'unités 2 types" at bounding box center [405, 110] width 523 height 28
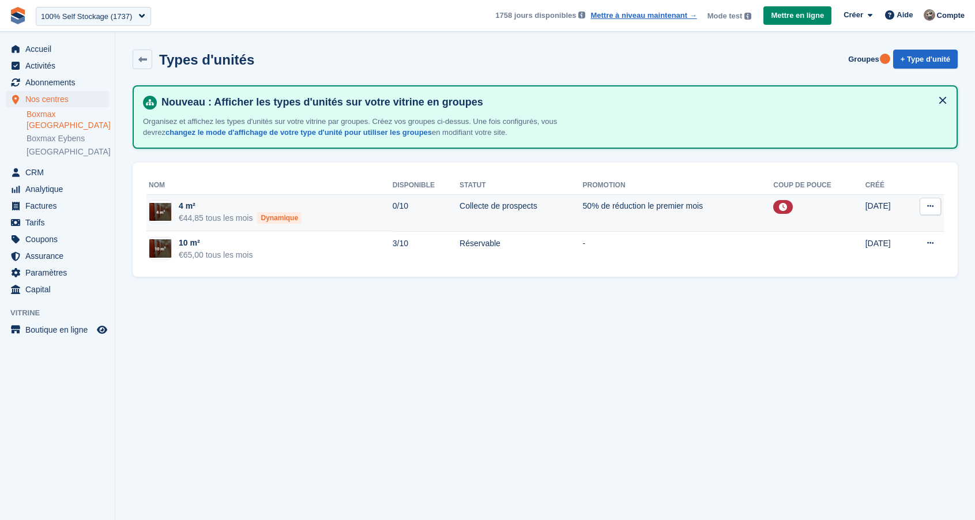
click at [317, 210] on td "4 m² €44,85 tous les mois Dynamique" at bounding box center [269, 213] width 246 height 37
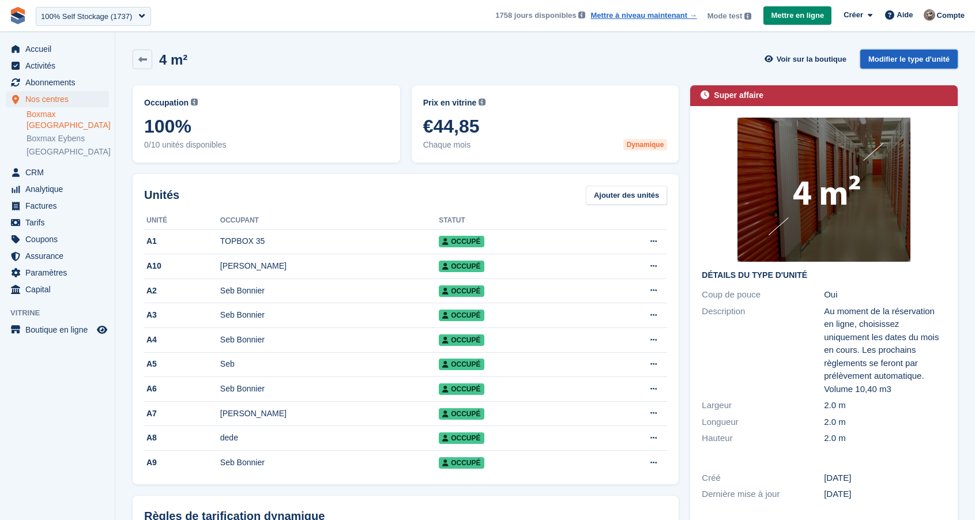
click at [881, 58] on link "Modifier le type d'unité" at bounding box center [908, 59] width 97 height 19
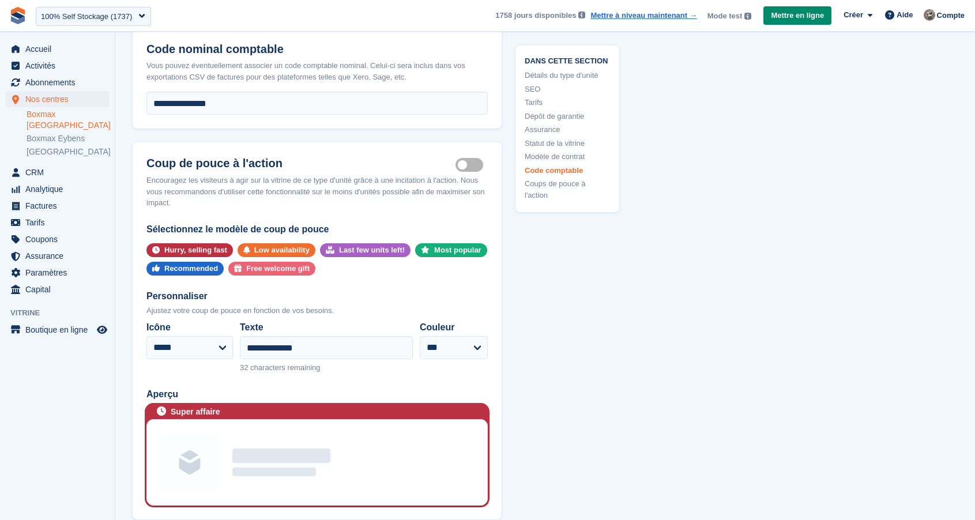
scroll to position [2795, 0]
